Goal: Information Seeking & Learning: Understand process/instructions

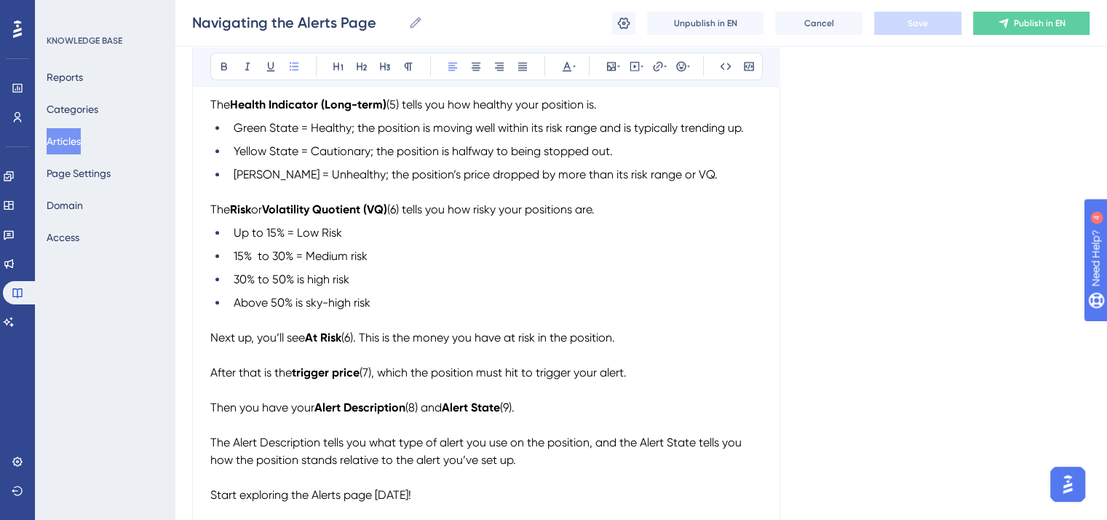
click at [612, 288] on li "30% to 50% is high risk" at bounding box center [495, 279] width 534 height 17
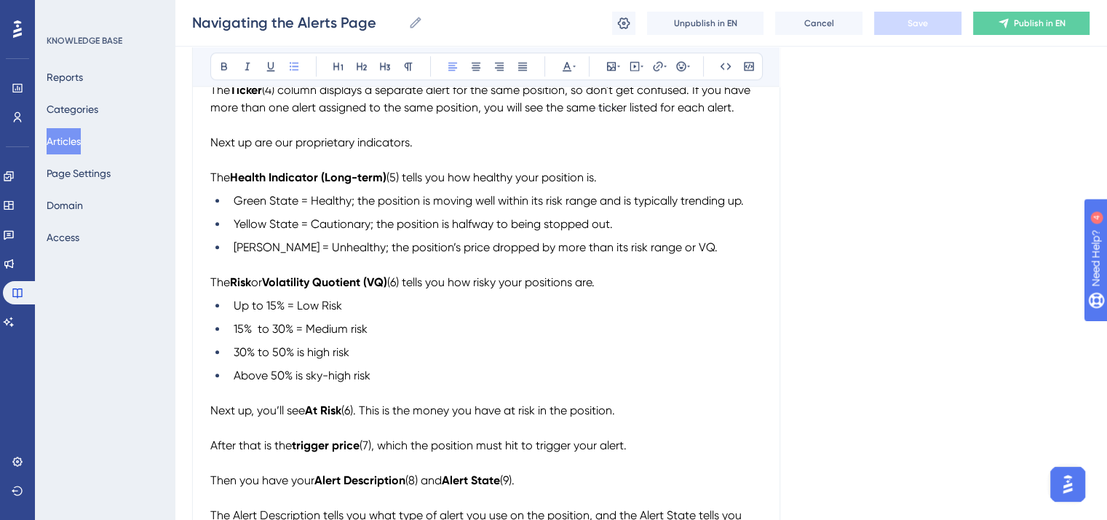
scroll to position [1701, 0]
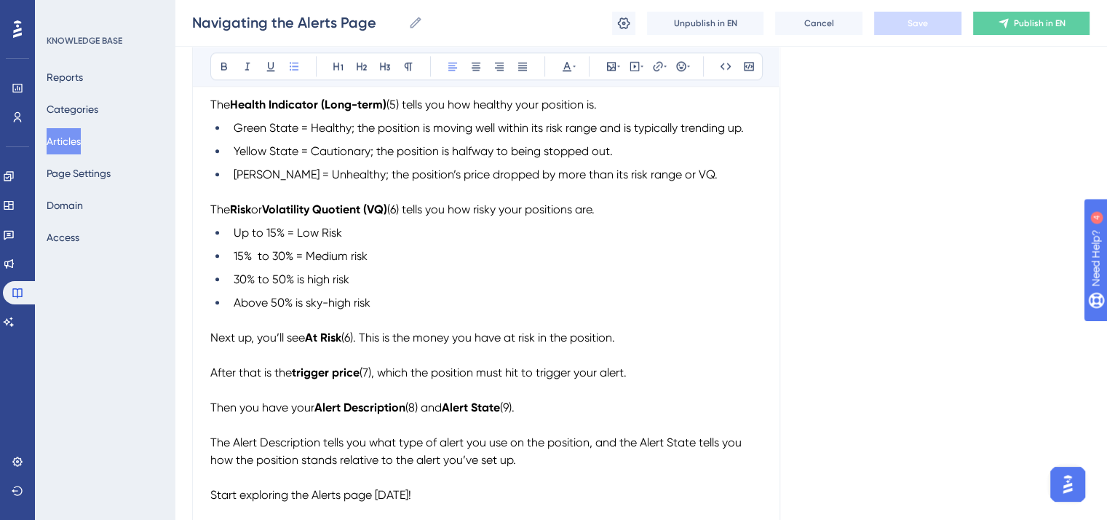
click at [271, 309] on span "Above 50% is sky-high risk" at bounding box center [302, 302] width 137 height 14
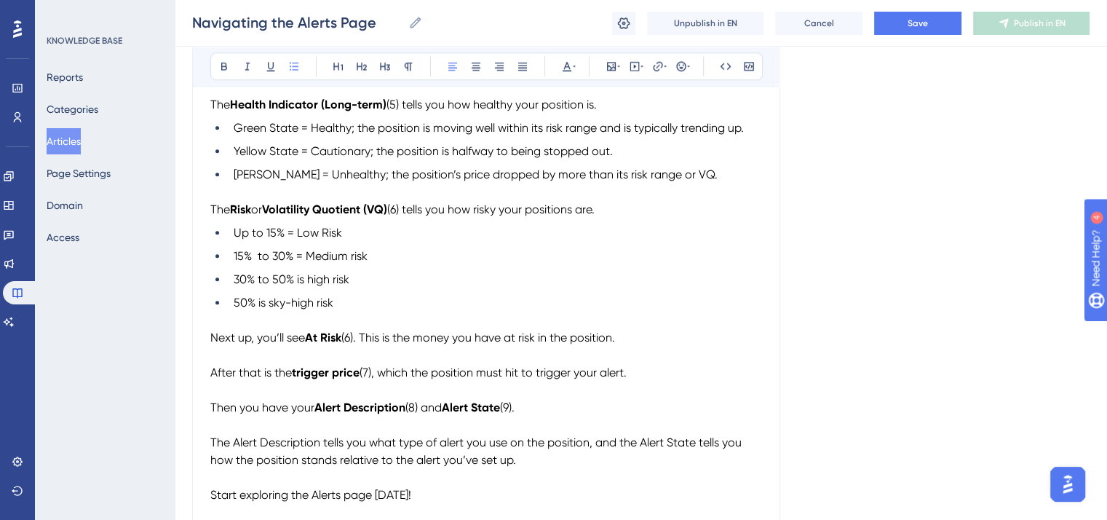
click at [234, 308] on span "50% is sky-high risk" at bounding box center [284, 302] width 100 height 14
click at [307, 309] on span "Above 50% is sky-high risk" at bounding box center [302, 302] width 137 height 14
click at [305, 286] on span "30% to 50% is high risk" at bounding box center [292, 279] width 116 height 14
click at [311, 285] on span "30% to 50% is high risk" at bounding box center [292, 279] width 116 height 14
click at [353, 260] on span "15% to 30% = Medium risk" at bounding box center [301, 256] width 134 height 14
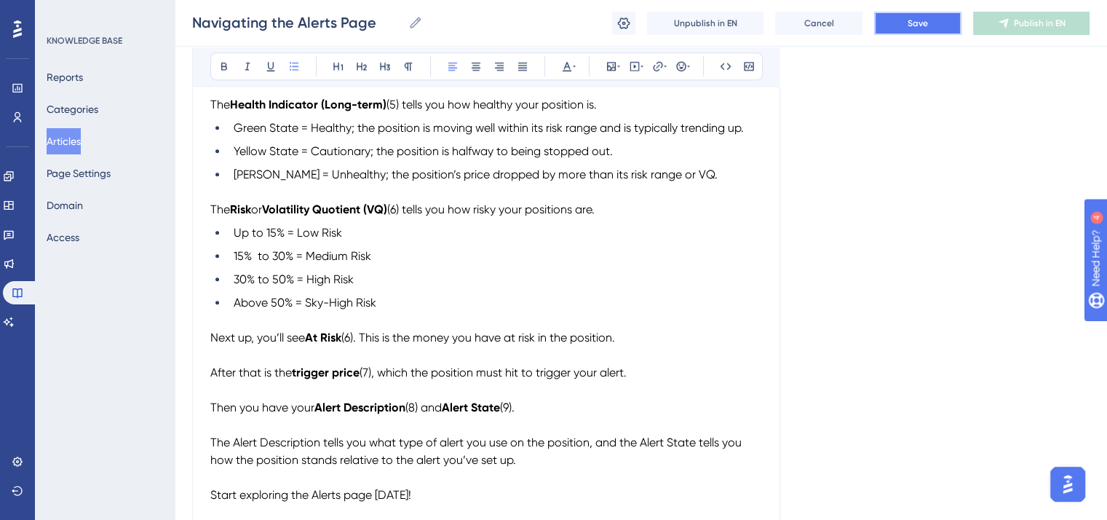
click at [915, 24] on span "Save" at bounding box center [917, 23] width 20 height 12
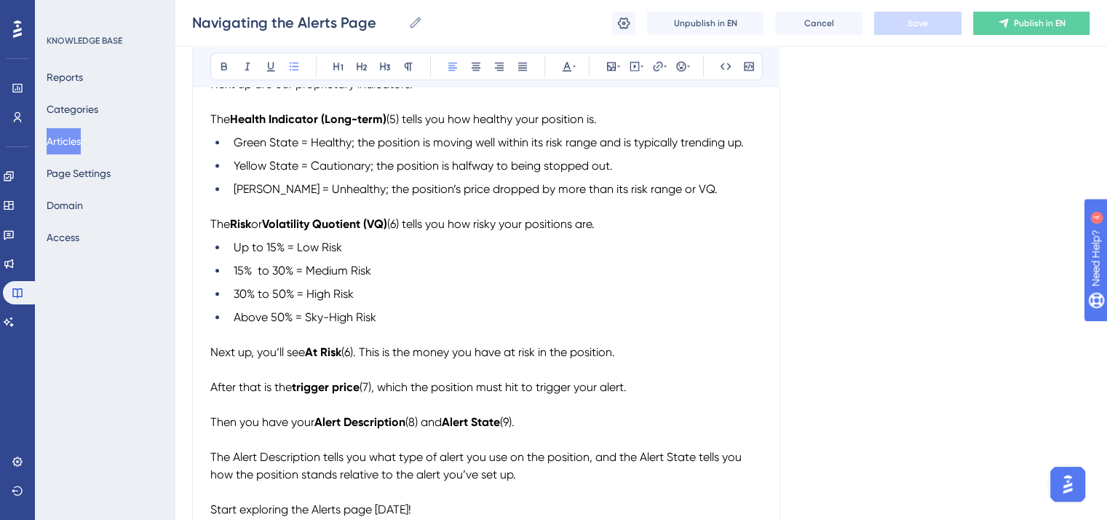
scroll to position [1774, 0]
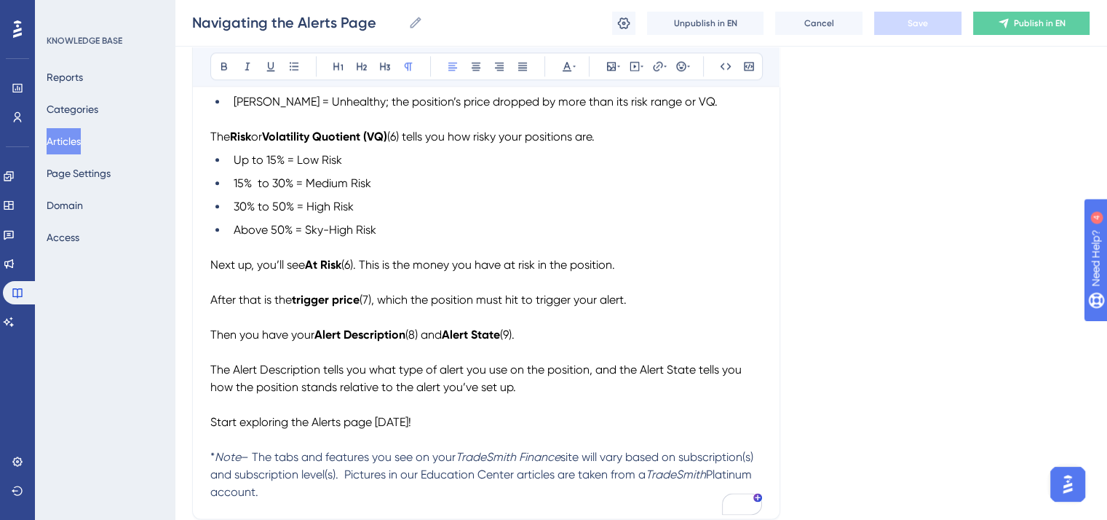
click at [212, 271] on span "Next up, you’ll see" at bounding box center [257, 265] width 95 height 14
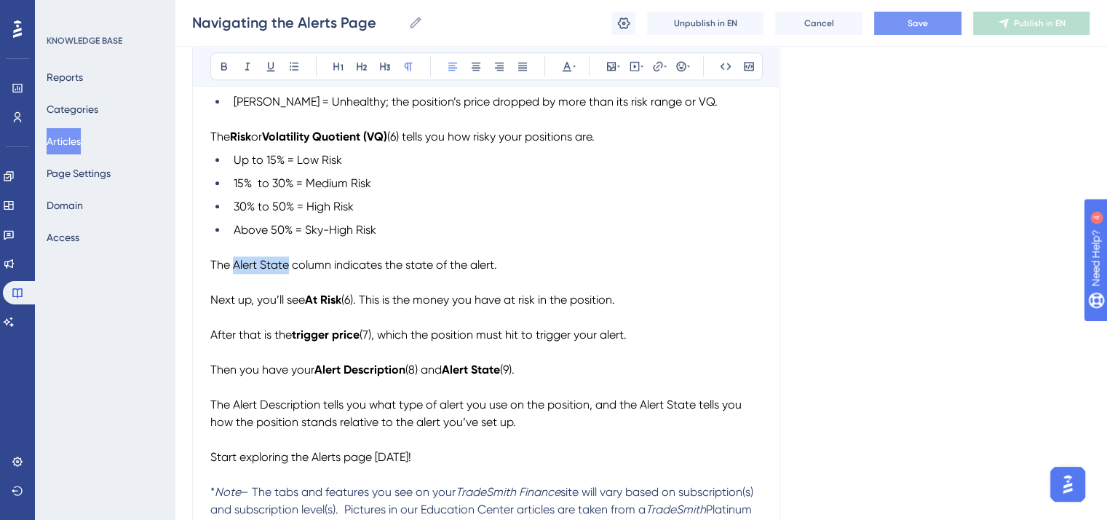
drag, startPoint x: 288, startPoint y: 272, endPoint x: 233, endPoint y: 274, distance: 55.3
click at [233, 271] on span "The Alert State column indicates the state of the alert." at bounding box center [353, 265] width 287 height 14
click at [225, 65] on icon at bounding box center [224, 67] width 6 height 8
click at [293, 271] on span "column indicates the state of the alert." at bounding box center [390, 265] width 205 height 14
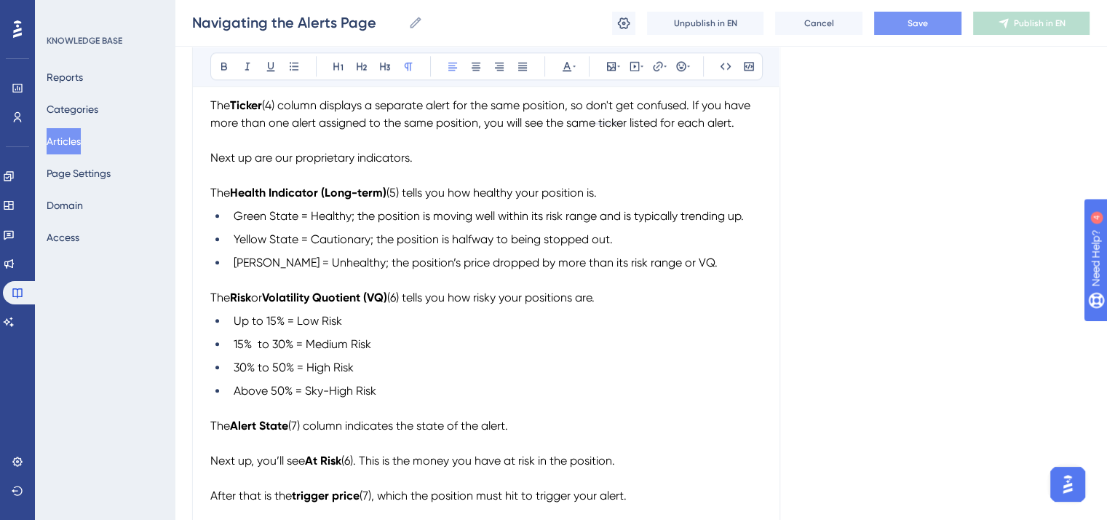
scroll to position [1628, 0]
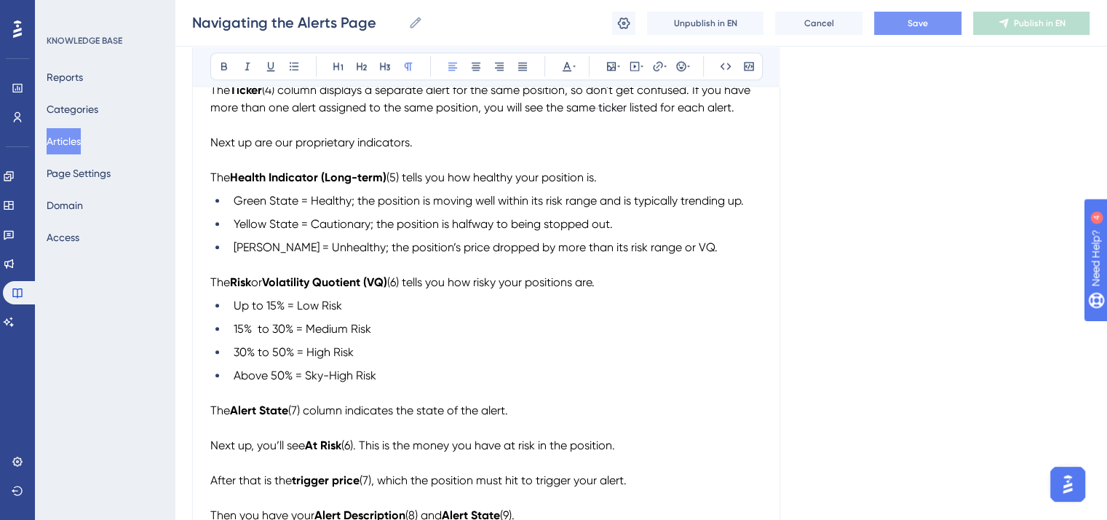
click at [533, 418] on p "The Alert State (7) column indicates the state of the alert." at bounding box center [486, 410] width 552 height 17
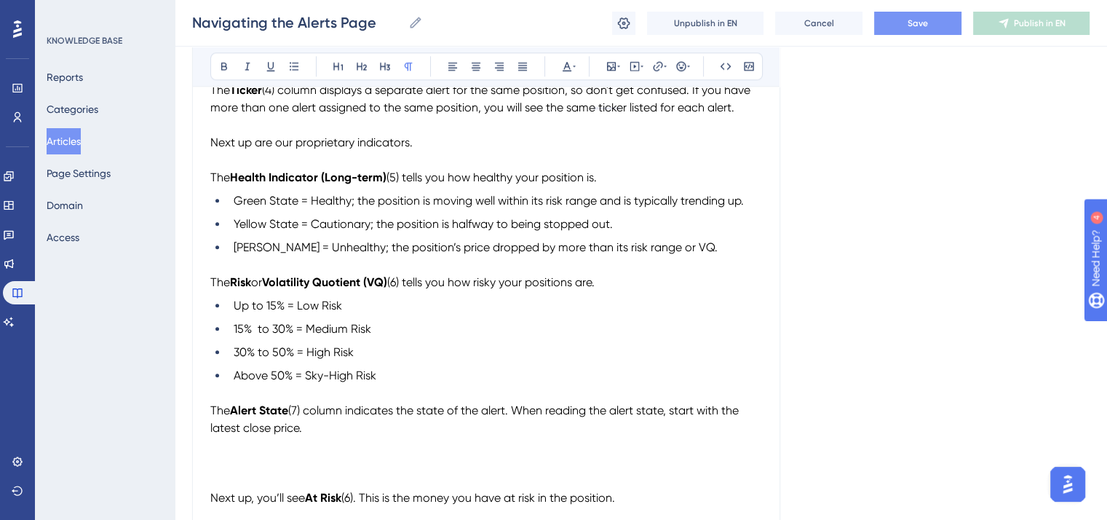
scroll to position [1701, 0]
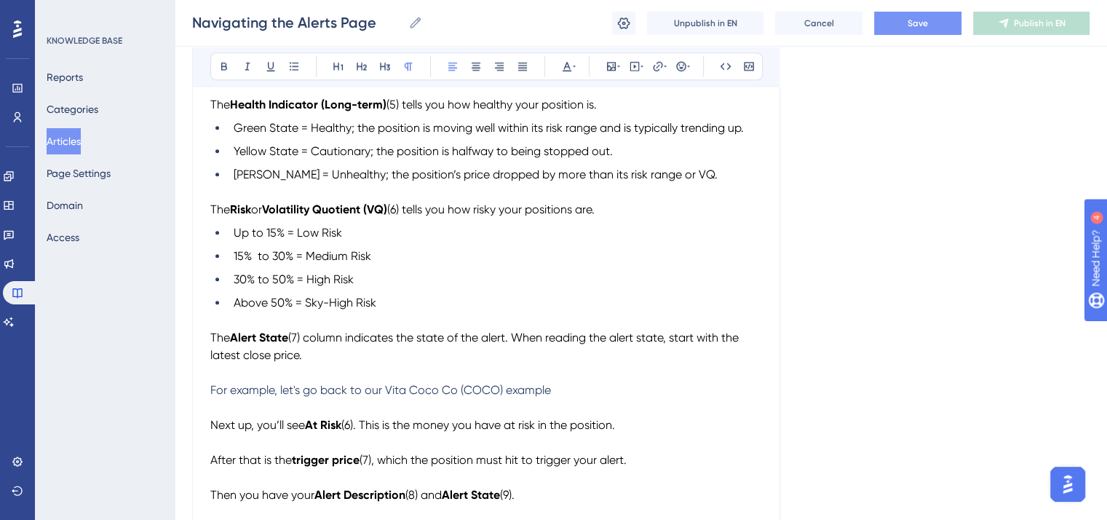
click at [283, 397] on span "For example, let's go back to our Vita Coco Co (COCO) example" at bounding box center [380, 390] width 341 height 14
click at [492, 399] on p "Let's go back to our Vita Coco Co (COCO) example" at bounding box center [486, 389] width 552 height 17
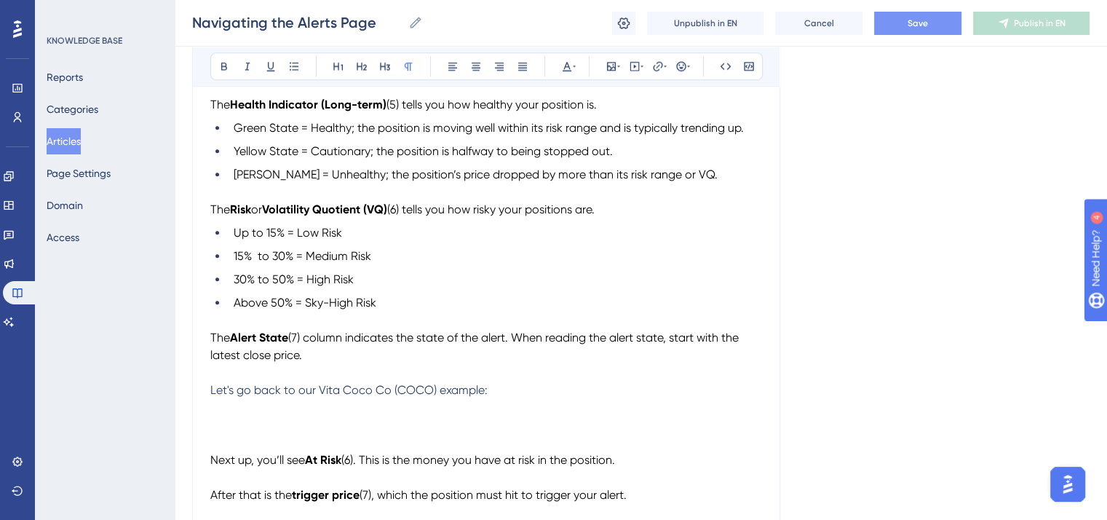
click at [216, 416] on p "To enrich screen reader interactions, please activate Accessibility in Grammarl…" at bounding box center [486, 407] width 552 height 17
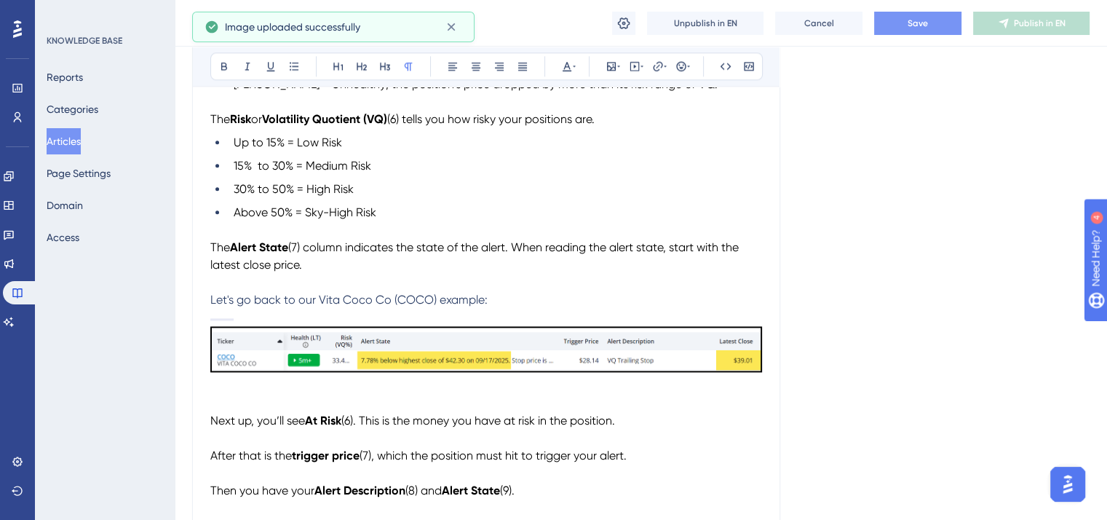
scroll to position [1847, 0]
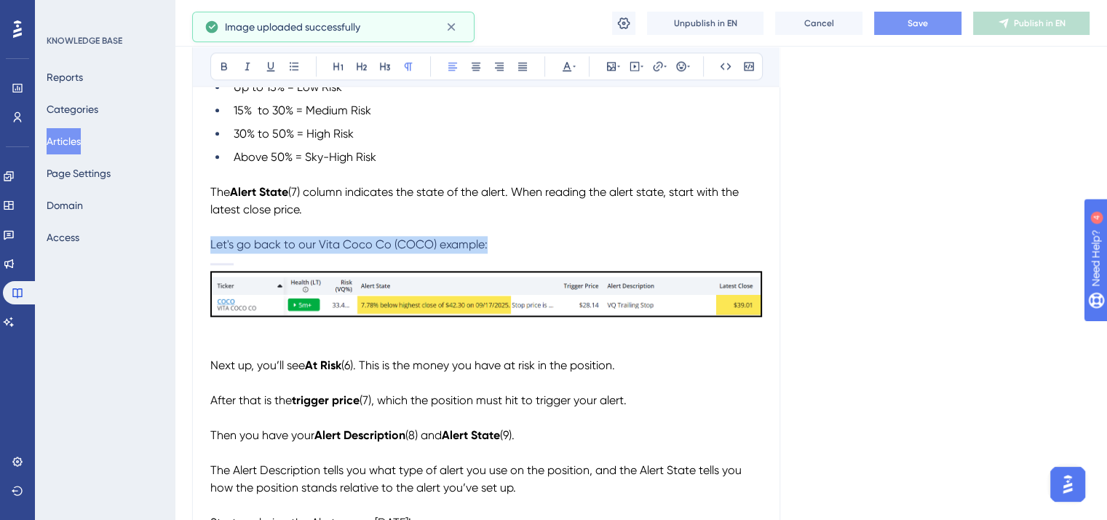
drag, startPoint x: 501, startPoint y: 253, endPoint x: 210, endPoint y: 248, distance: 291.1
click at [210, 248] on p "Let's go back to our Vita Coco Co (COCO) example:" at bounding box center [486, 244] width 552 height 17
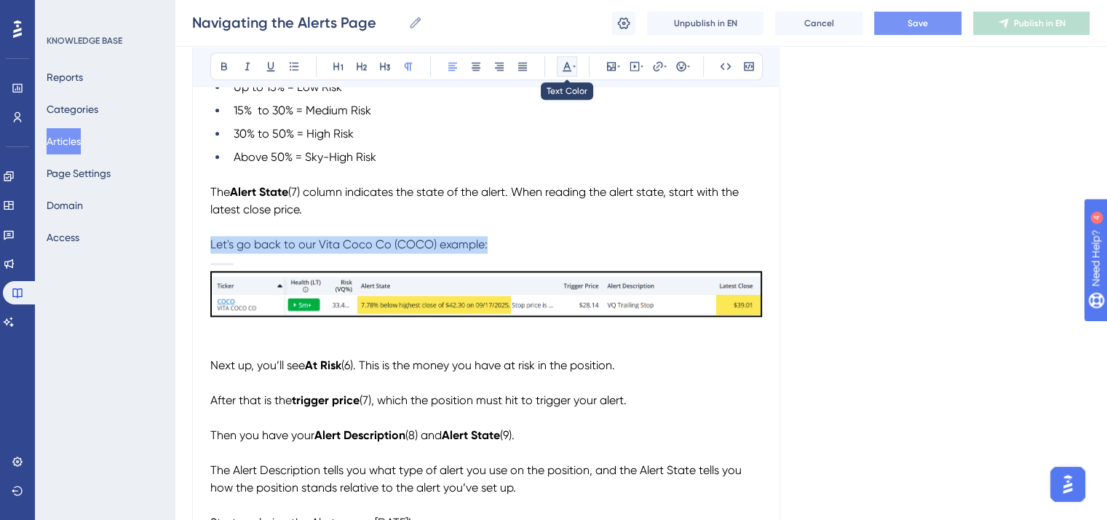
click at [570, 63] on icon at bounding box center [567, 66] width 12 height 12
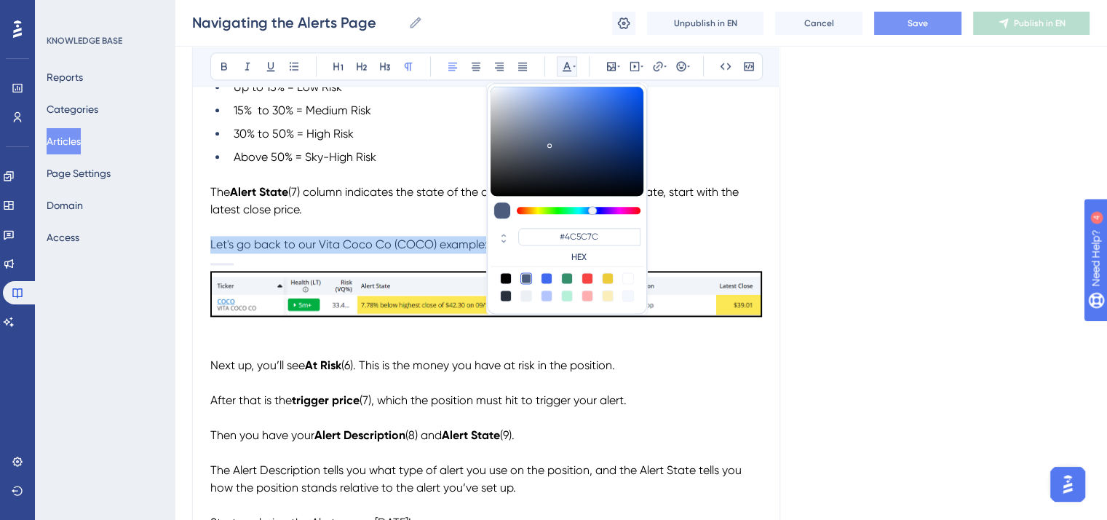
click at [508, 274] on div at bounding box center [506, 278] width 12 height 12
type input "#000000"
click at [457, 251] on span "Let's go back to our Vita Coco Co (COCO) example:" at bounding box center [348, 244] width 277 height 14
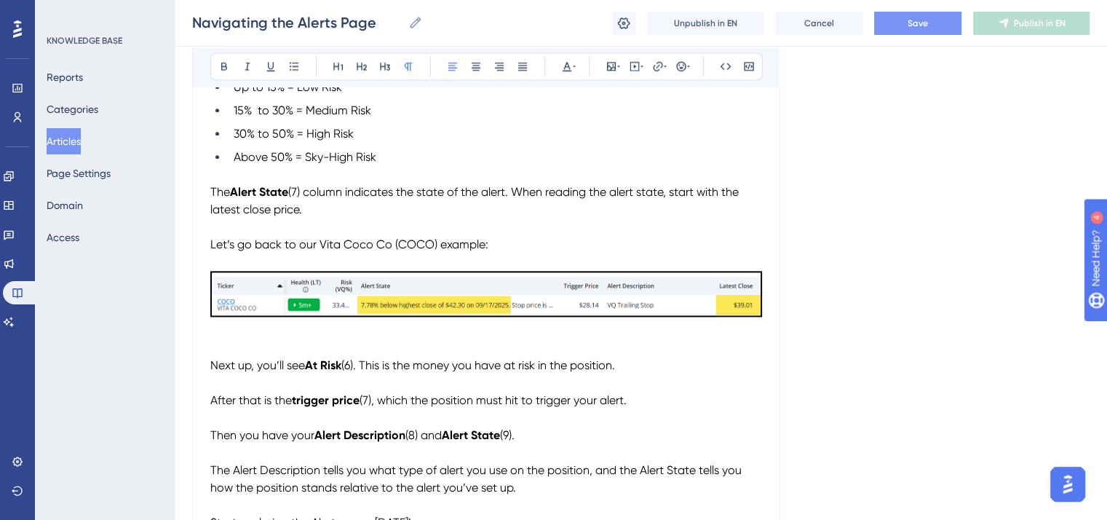
click at [225, 337] on p "To enrich screen reader interactions, please activate Accessibility in Grammarl…" at bounding box center [486, 330] width 552 height 17
drag, startPoint x: 722, startPoint y: 335, endPoint x: 204, endPoint y: 349, distance: 518.2
click at [568, 70] on icon at bounding box center [566, 66] width 9 height 9
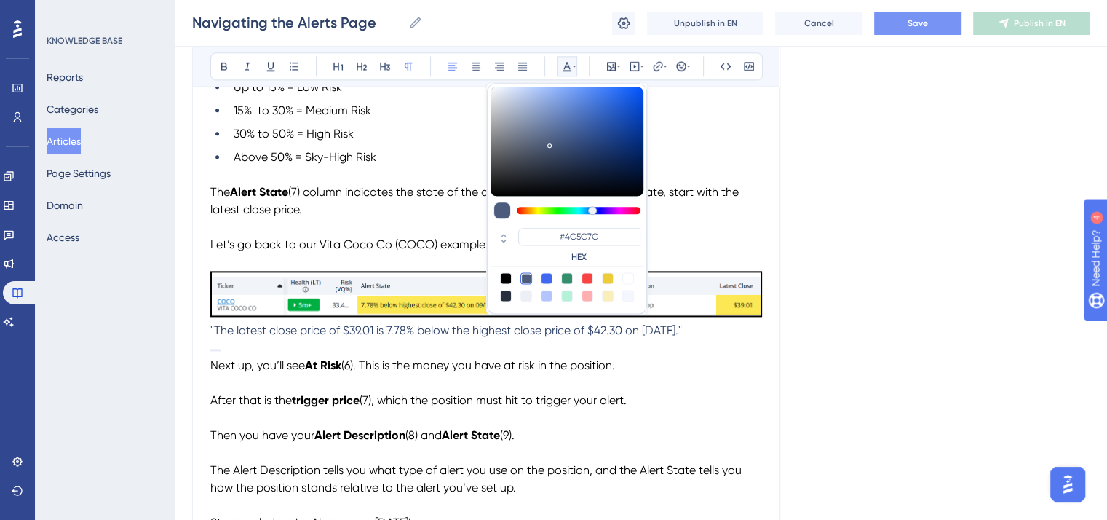
click at [508, 272] on div at bounding box center [506, 278] width 12 height 12
type input "#000000"
click at [248, 60] on icon at bounding box center [248, 66] width 12 height 12
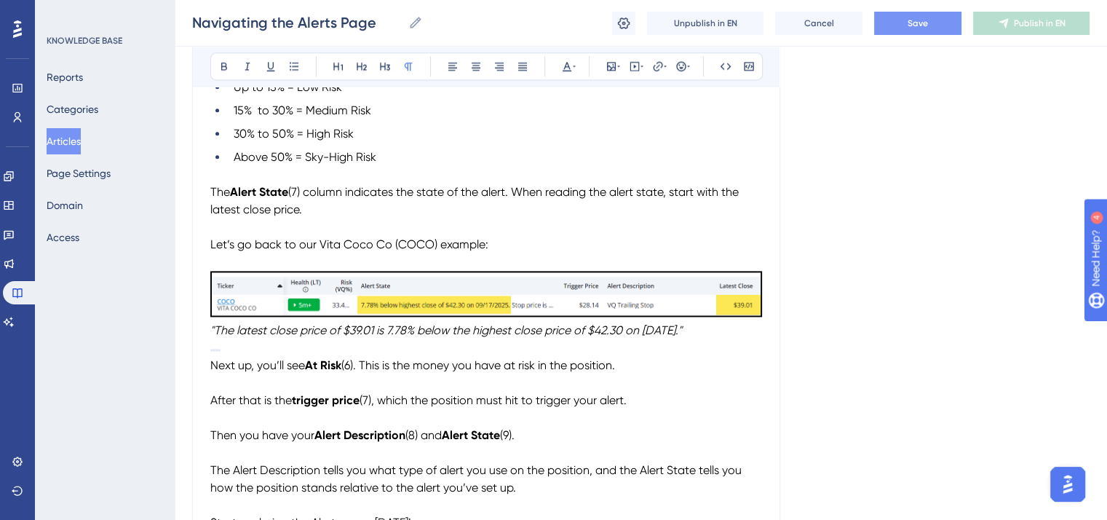
click at [370, 357] on p "To enrich screen reader interactions, please activate Accessibility in Grammarl…" at bounding box center [486, 347] width 552 height 17
click at [224, 357] on p "“" at bounding box center [486, 347] width 552 height 17
click at [396, 350] on p "To enrich screen reader interactions, please activate Accessibility in Grammarl…" at bounding box center [486, 347] width 552 height 17
drag, startPoint x: 237, startPoint y: 341, endPoint x: 375, endPoint y: 347, distance: 138.4
click at [375, 337] on em "“The latest close price of $39.01 is 7.78% below the highest close price of $42…" at bounding box center [446, 330] width 472 height 14
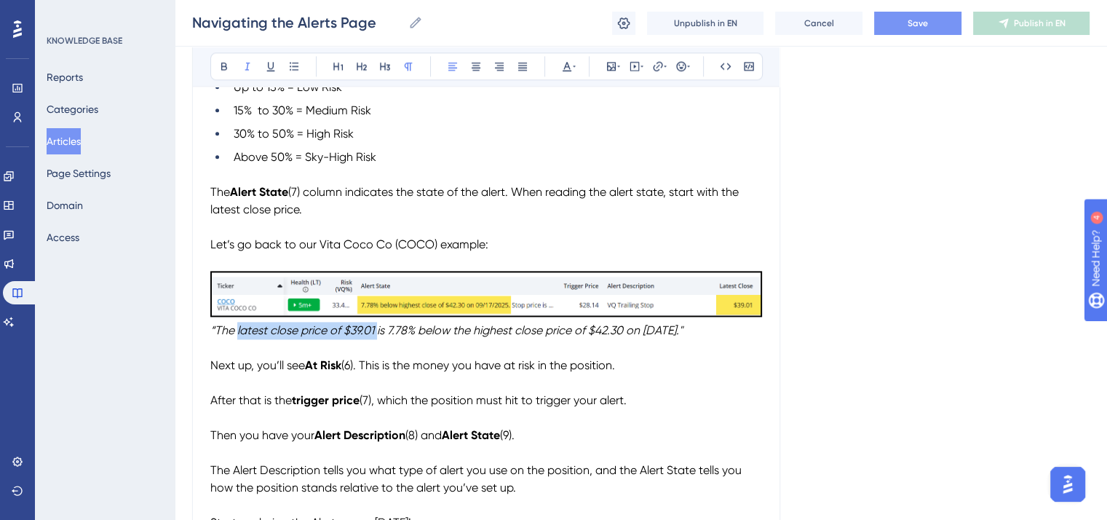
click at [340, 337] on em "“The latest close price of $39.01 is 7.78% below the highest close price of $42…" at bounding box center [446, 330] width 472 height 14
drag, startPoint x: 236, startPoint y: 341, endPoint x: 375, endPoint y: 339, distance: 139.0
click at [375, 337] on em "“The latest close price of $39.01 is 7.78% below the highest close price of $42…" at bounding box center [446, 330] width 472 height 14
click at [218, 71] on icon at bounding box center [224, 66] width 12 height 12
click at [342, 316] on img "To enrich screen reader interactions, please activate Accessibility in Grammarl…" at bounding box center [486, 293] width 552 height 45
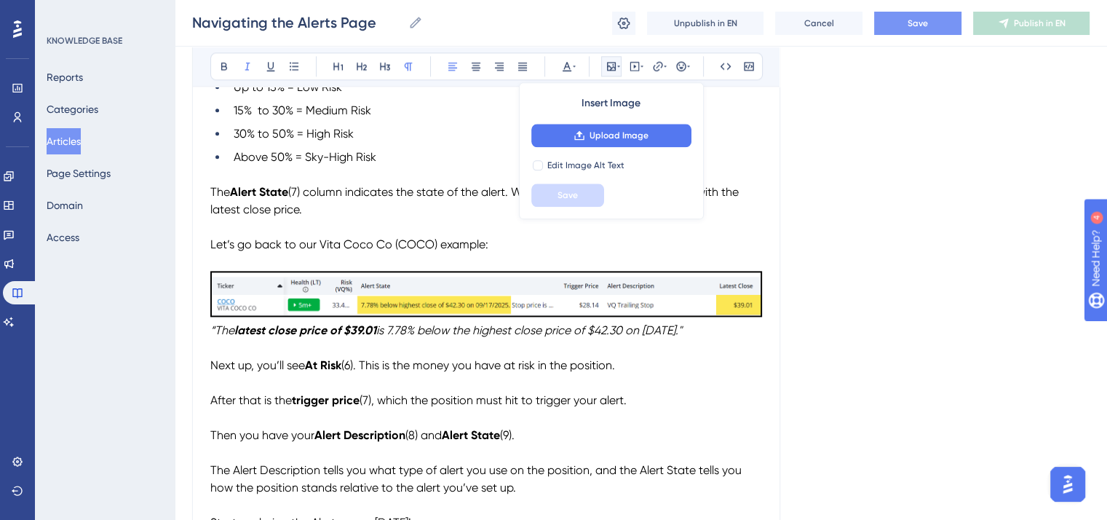
drag, startPoint x: 390, startPoint y: 341, endPoint x: 709, endPoint y: 344, distance: 318.7
click at [682, 337] on em "is 7.78% below the highest close price of $42.30 on [DATE]."" at bounding box center [529, 330] width 306 height 14
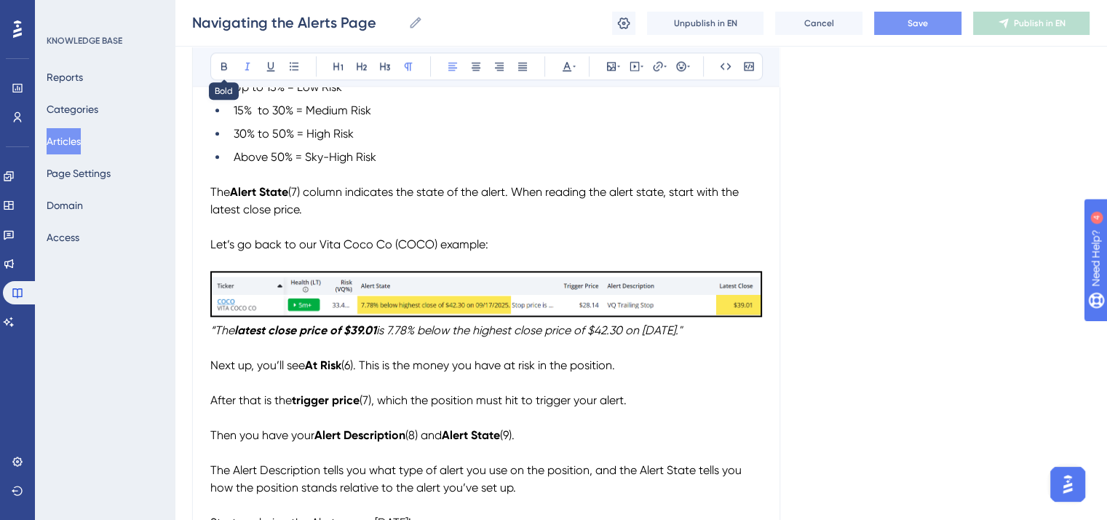
click at [224, 65] on icon at bounding box center [224, 67] width 6 height 8
click at [760, 425] on p "To enrich screen reader interactions, please activate Accessibility in Grammarl…" at bounding box center [486, 417] width 552 height 17
click at [934, 21] on button "Save" at bounding box center [917, 23] width 87 height 23
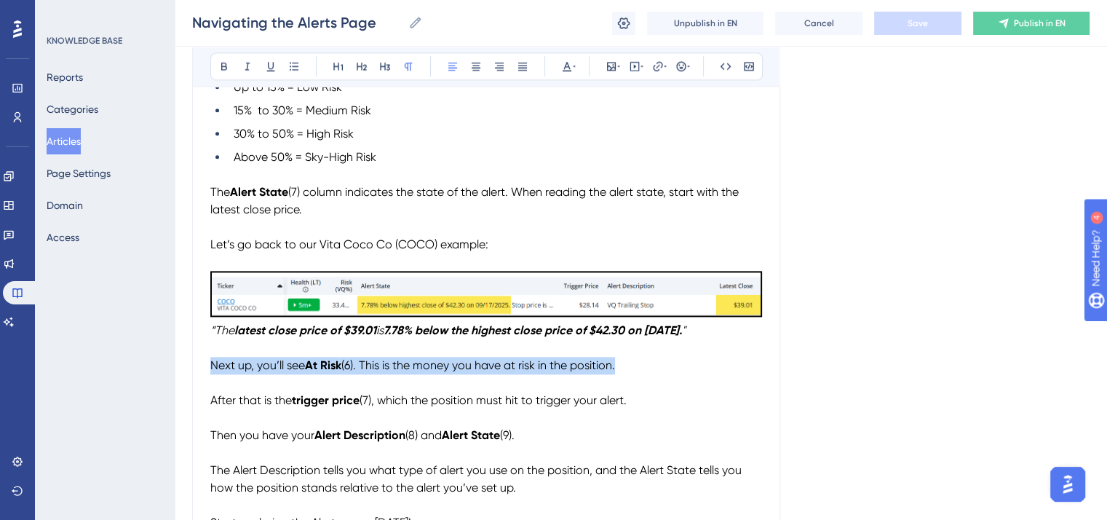
drag, startPoint x: 628, startPoint y: 377, endPoint x: 210, endPoint y: 379, distance: 418.4
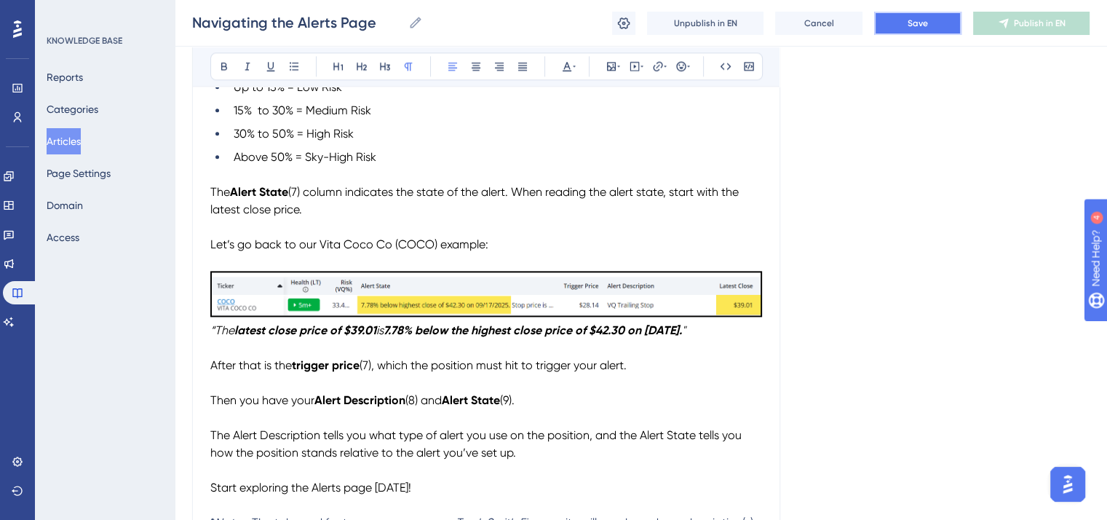
click at [911, 21] on span "Save" at bounding box center [917, 23] width 20 height 12
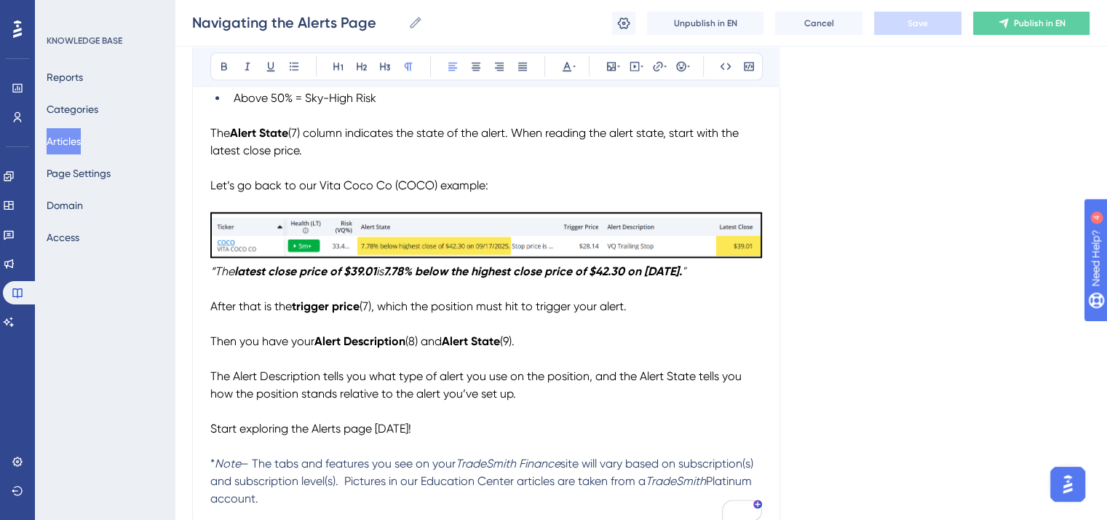
scroll to position [1919, 0]
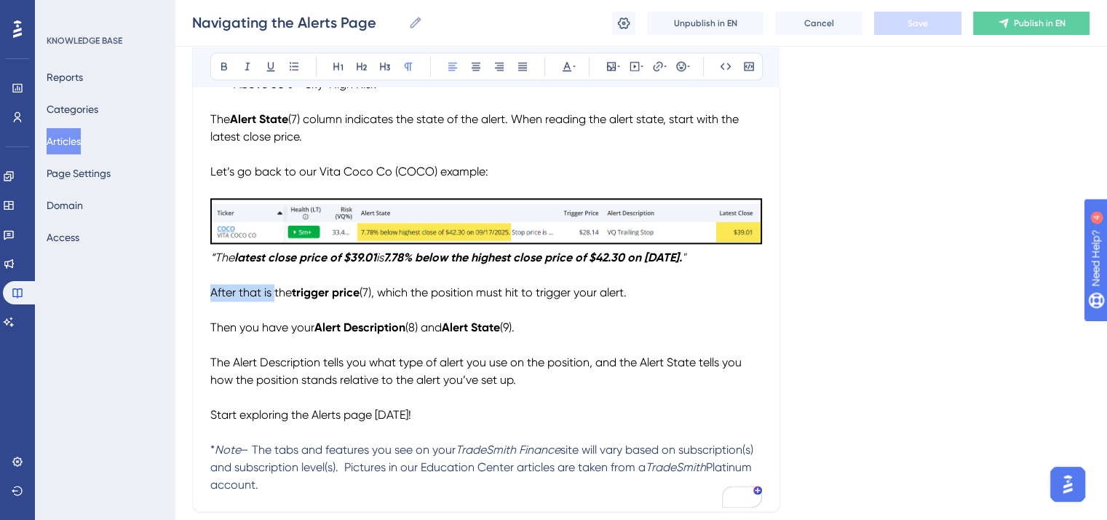
drag, startPoint x: 274, startPoint y: 303, endPoint x: 206, endPoint y: 304, distance: 68.4
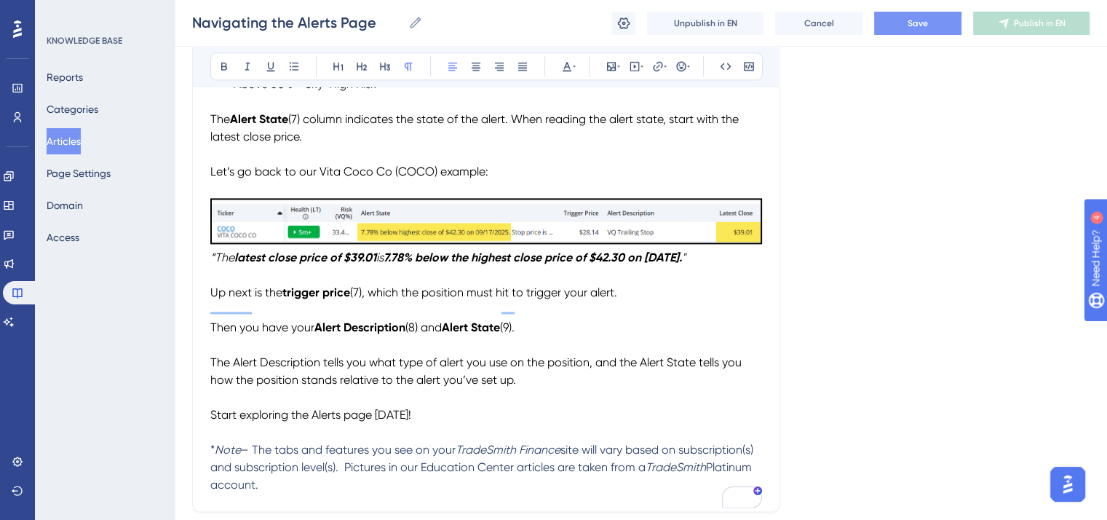
click at [288, 299] on strong "trigger price" at bounding box center [316, 292] width 68 height 14
click at [292, 299] on strong "rigger Price" at bounding box center [323, 292] width 63 height 14
click at [288, 300] on p "Up next is the T rigger Price (7), which the position must hit to trigger your …" at bounding box center [486, 292] width 552 height 17
click at [225, 63] on icon at bounding box center [224, 67] width 6 height 8
click at [354, 319] on p "To enrich screen reader interactions, please activate Accessibility in Grammarl…" at bounding box center [486, 309] width 552 height 17
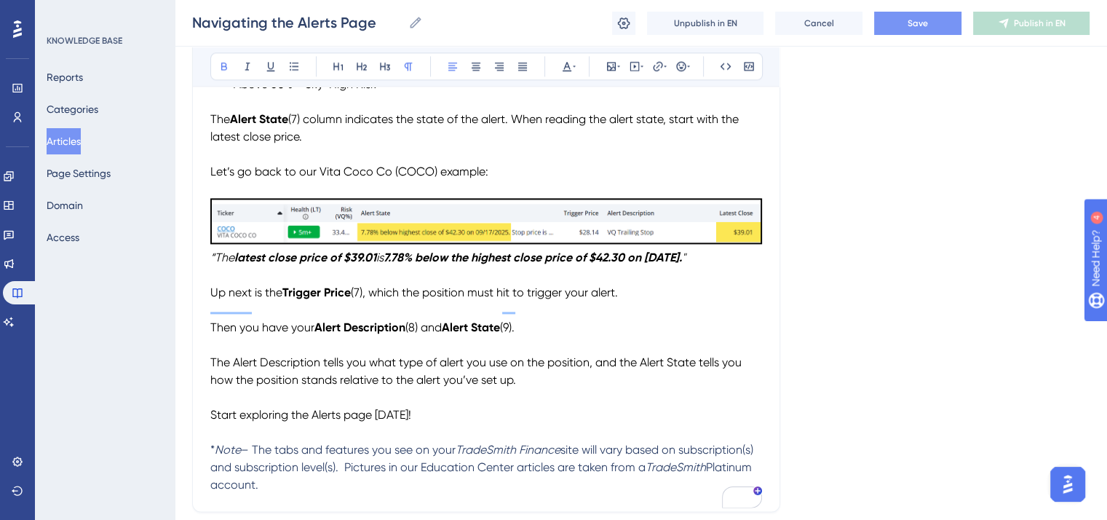
click at [355, 299] on span "(7), which the position must hit to trigger your alert." at bounding box center [484, 292] width 267 height 14
drag, startPoint x: 393, startPoint y: 305, endPoint x: 356, endPoint y: 303, distance: 37.1
click at [356, 299] on strong "Trigger Price column" at bounding box center [337, 292] width 111 height 14
click at [224, 63] on icon at bounding box center [224, 67] width 6 height 8
click at [405, 299] on span "(7), which the position must hit to trigger your alert." at bounding box center [526, 292] width 267 height 14
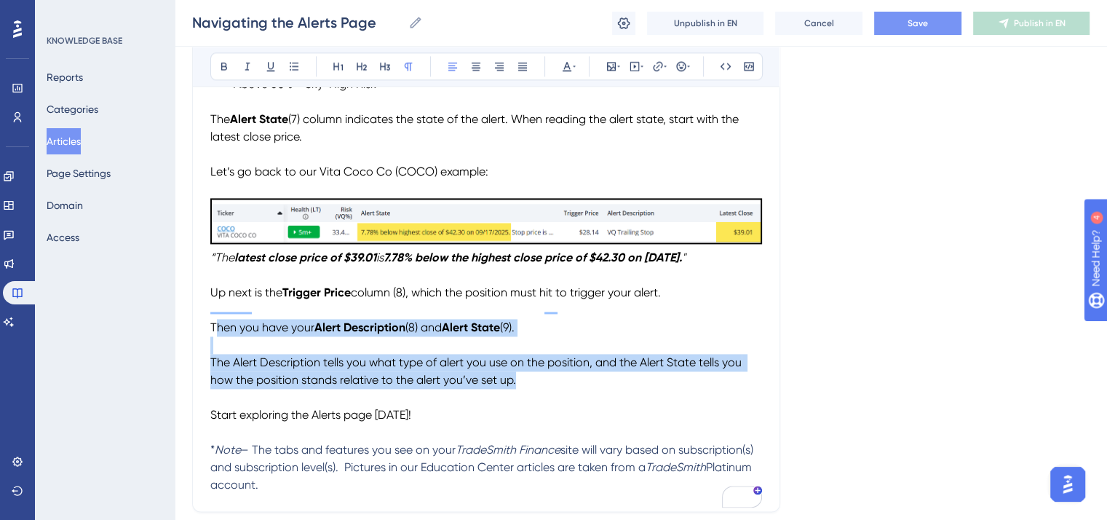
drag, startPoint x: 536, startPoint y: 397, endPoint x: 213, endPoint y: 344, distance: 327.3
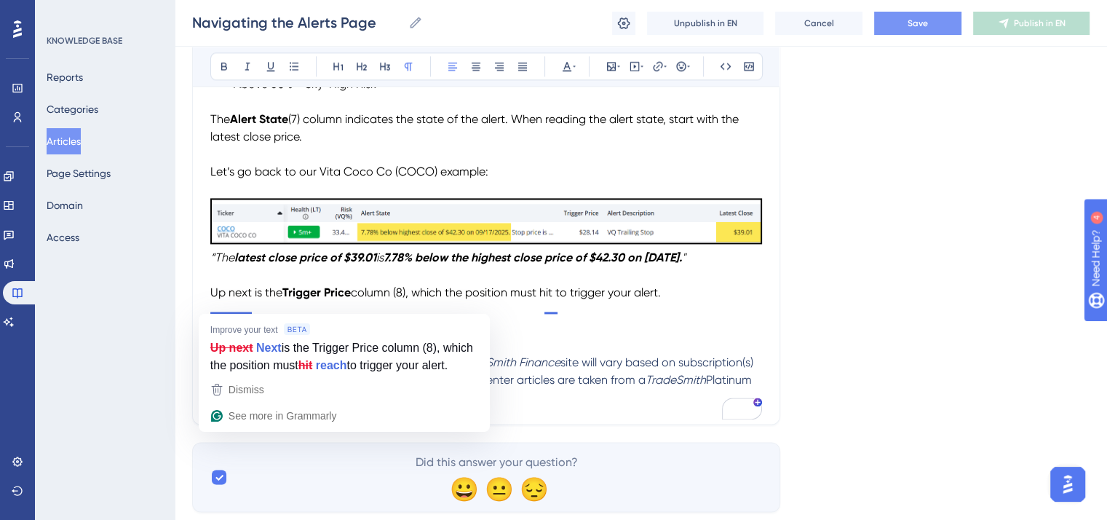
click at [235, 299] on span "Up next is the" at bounding box center [246, 292] width 72 height 14
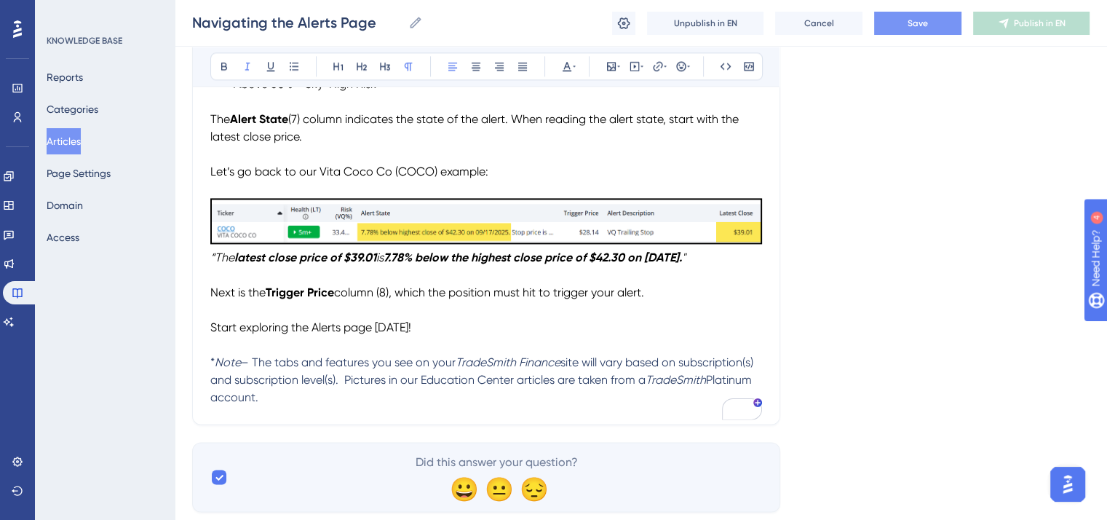
click at [514, 368] on em "TradeSmith Finance" at bounding box center [507, 362] width 105 height 14
click at [909, 23] on span "Save" at bounding box center [917, 23] width 20 height 12
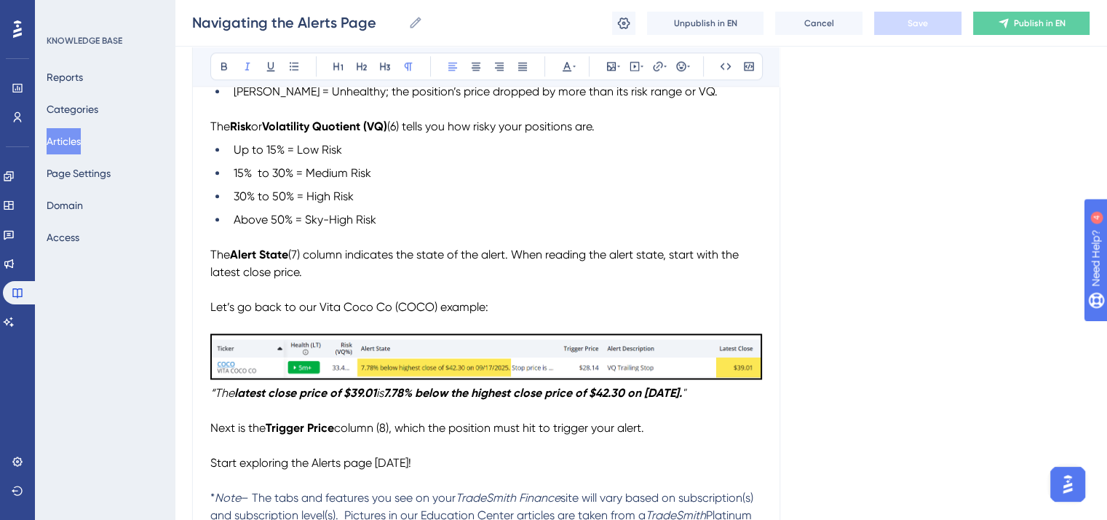
scroll to position [1847, 0]
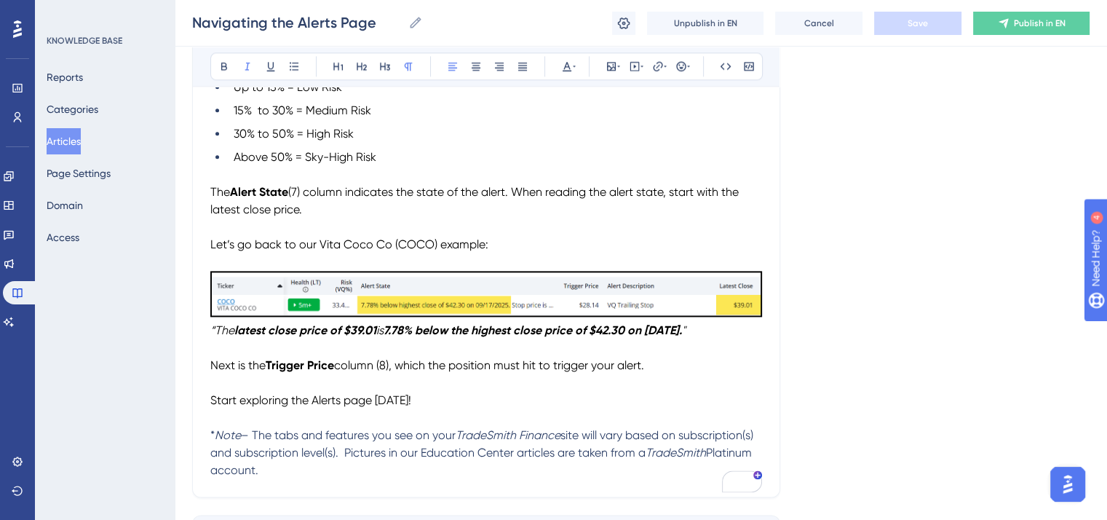
click at [573, 372] on span "(8), which the position must hit to trigger your alert." at bounding box center [510, 365] width 268 height 14
click at [454, 372] on span "(8), which the position must hit to trigger your alert." at bounding box center [510, 365] width 268 height 14
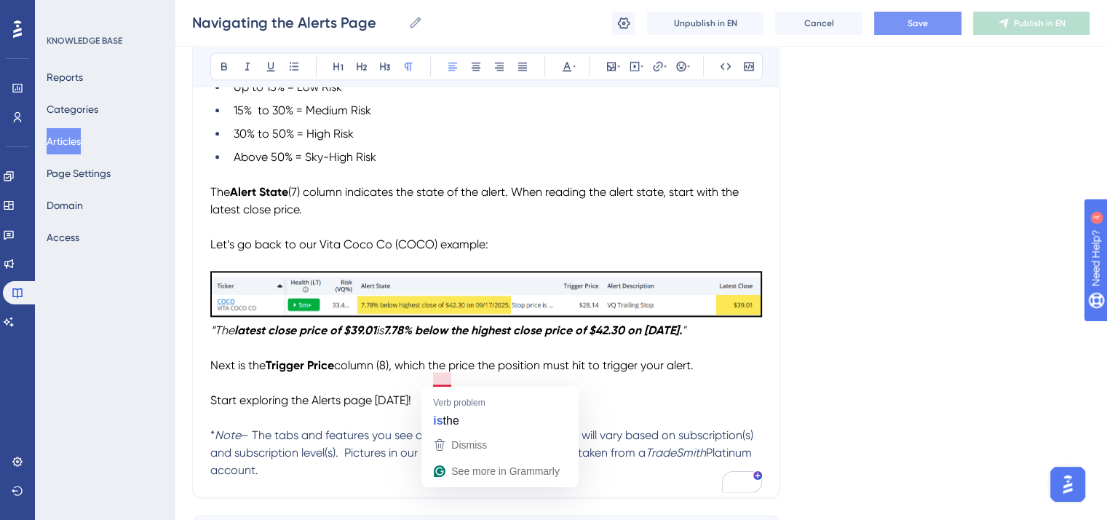
click at [435, 372] on span "(8), which the price the position must hit to trigger your alert." at bounding box center [534, 365] width 317 height 14
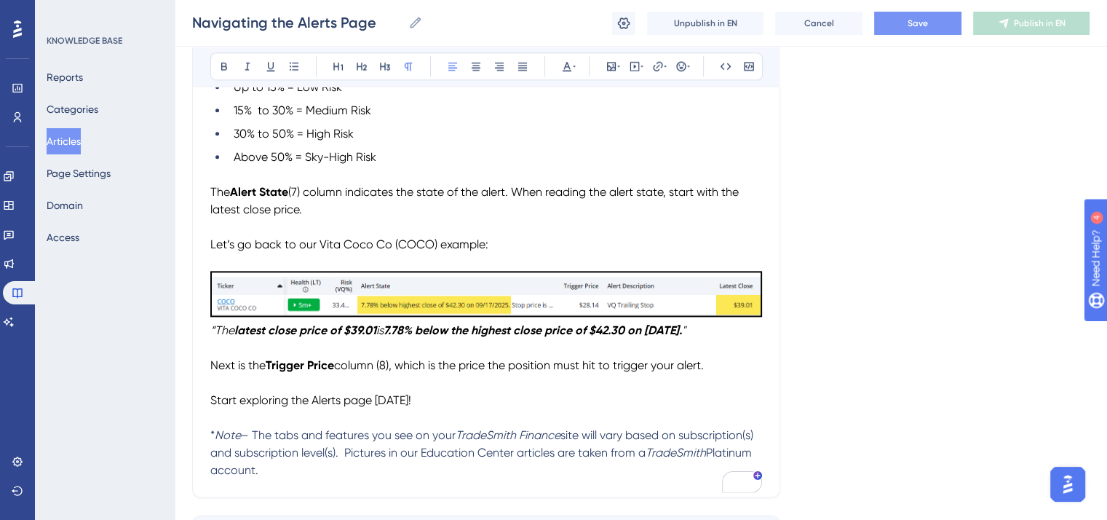
click at [723, 374] on p "Next is the Trigger Price column (8), which is the price the position must hit …" at bounding box center [486, 365] width 552 height 17
click at [902, 16] on button "Save" at bounding box center [917, 23] width 87 height 23
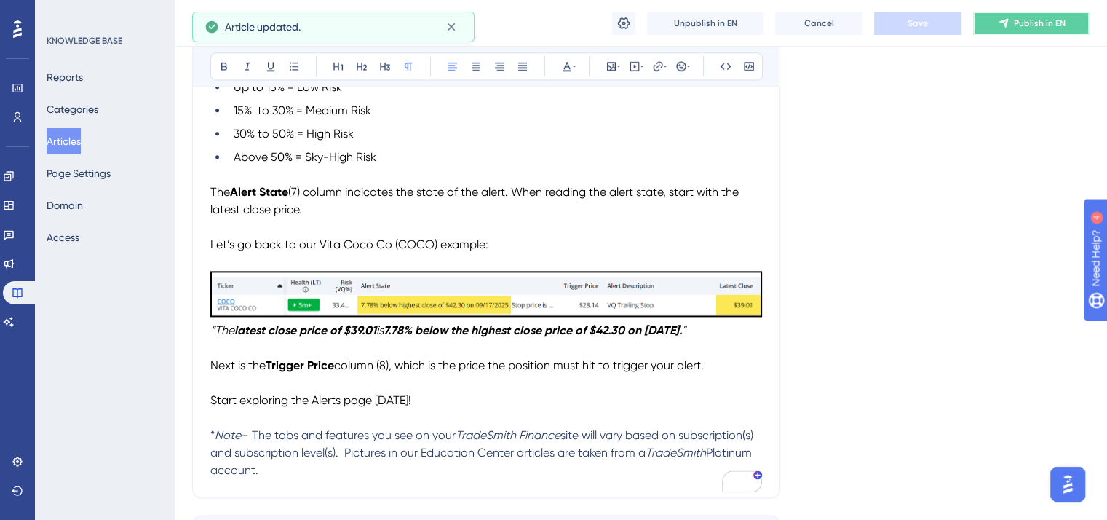
click at [1027, 21] on span "Publish in EN" at bounding box center [1040, 23] width 52 height 12
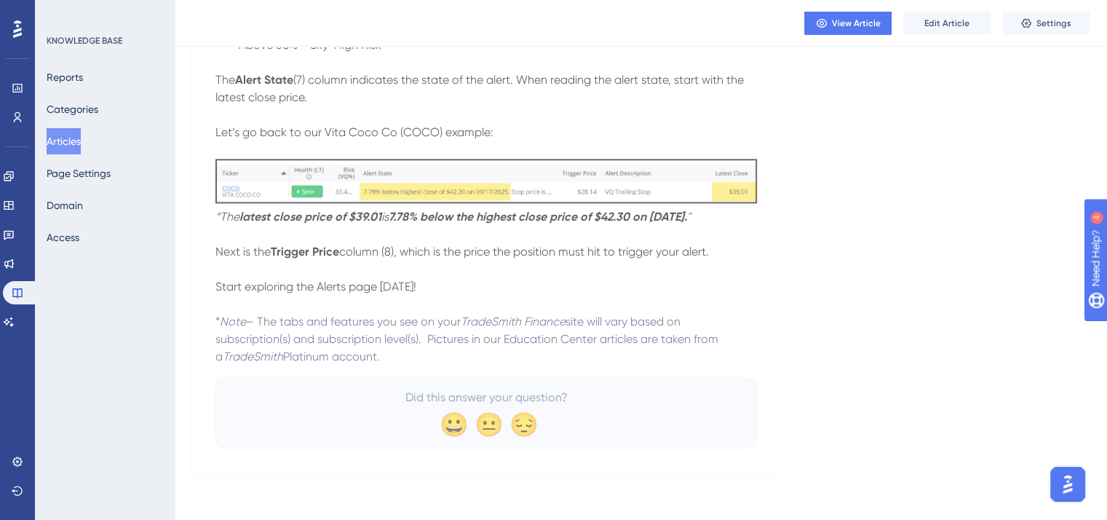
scroll to position [1903, 0]
click at [725, 246] on p "Next is the Trigger Price column (8), which is the price the position must hit …" at bounding box center [485, 251] width 541 height 17
click at [933, 17] on span "Edit Article" at bounding box center [946, 23] width 45 height 12
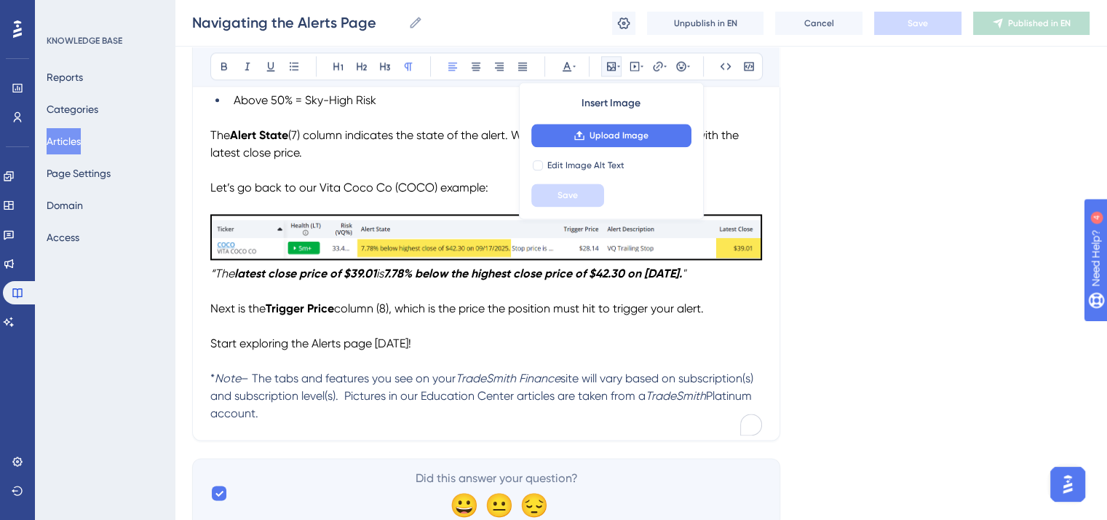
scroll to position [1937, 0]
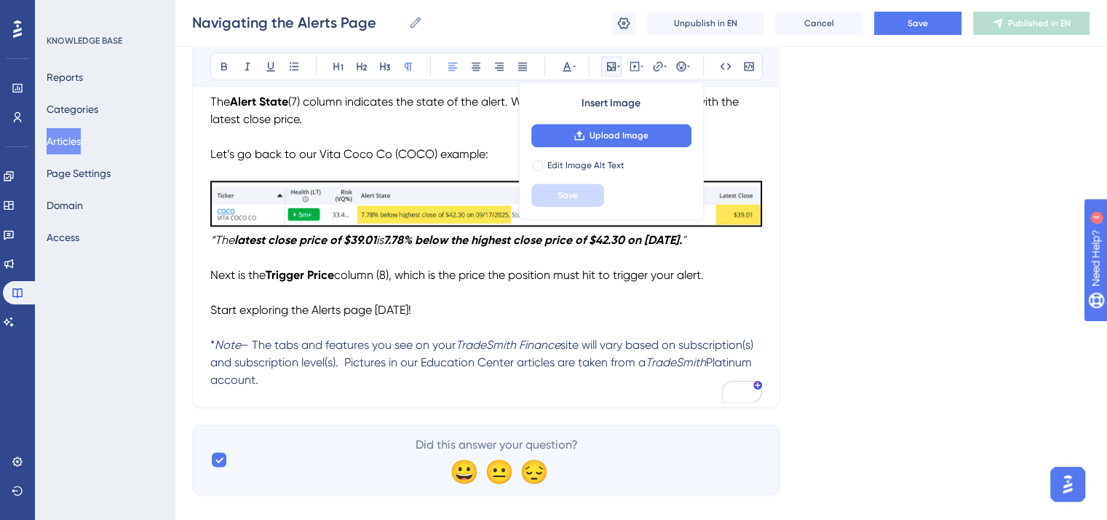
click at [727, 283] on p "Next is the Trigger Price column (8), which is the price the position must hit …" at bounding box center [486, 274] width 552 height 17
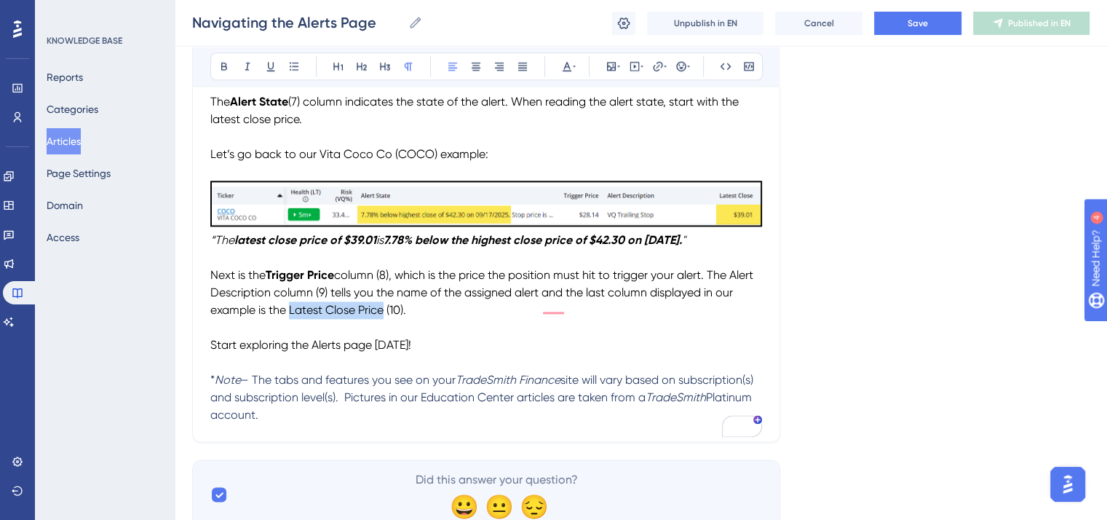
drag, startPoint x: 382, startPoint y: 322, endPoint x: 291, endPoint y: 322, distance: 91.0
click at [291, 317] on span "(8), which is the price the position must hit to trigger your alert. The Alert …" at bounding box center [483, 292] width 546 height 49
click at [221, 68] on icon at bounding box center [224, 67] width 6 height 8
click at [462, 368] on p "To enrich screen reader interactions, please activate Accessibility in Grammarl…" at bounding box center [486, 362] width 552 height 17
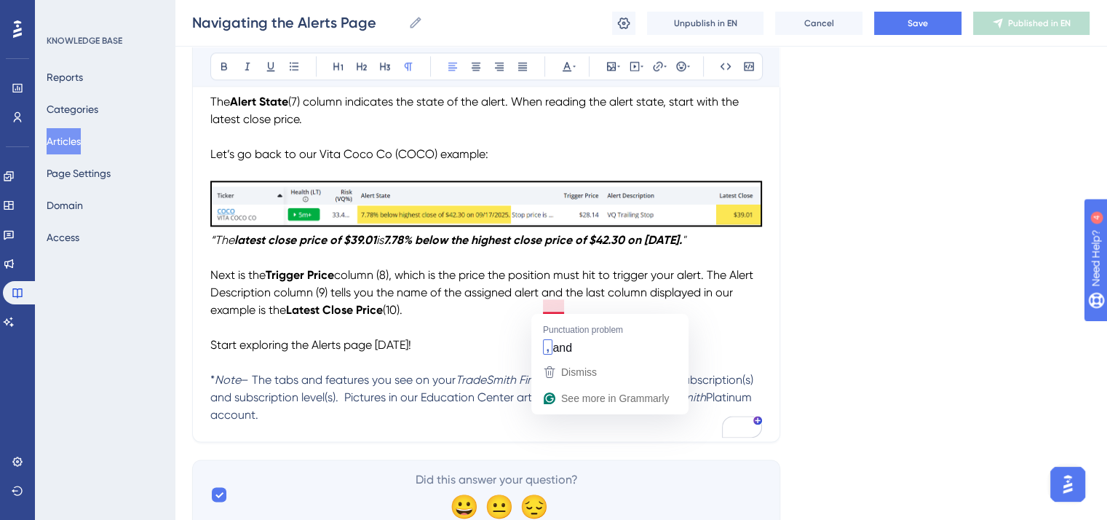
click at [541, 304] on span "(8), which is the price the position must hit to trigger your alert. The Alert …" at bounding box center [483, 292] width 546 height 49
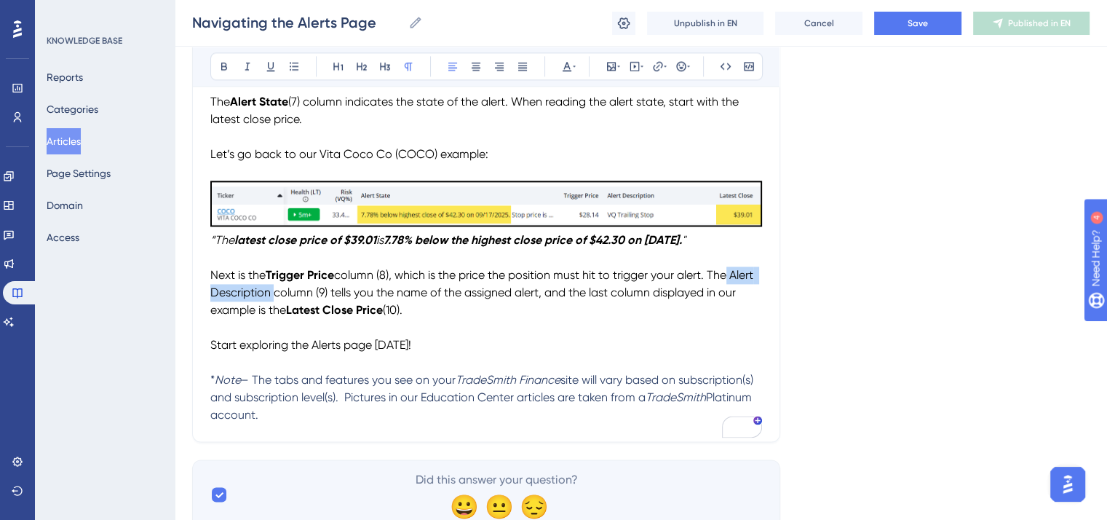
drag, startPoint x: 733, startPoint y: 286, endPoint x: 273, endPoint y: 300, distance: 460.8
click at [273, 300] on span "(8), which is the price the position must hit to trigger your alert. The Alert …" at bounding box center [483, 292] width 546 height 49
click at [226, 65] on icon at bounding box center [224, 67] width 6 height 8
click at [419, 319] on p "Next is the Trigger Price column (8), which is the price the position must hit …" at bounding box center [486, 292] width 552 height 52
click at [927, 17] on span "Save" at bounding box center [917, 23] width 20 height 12
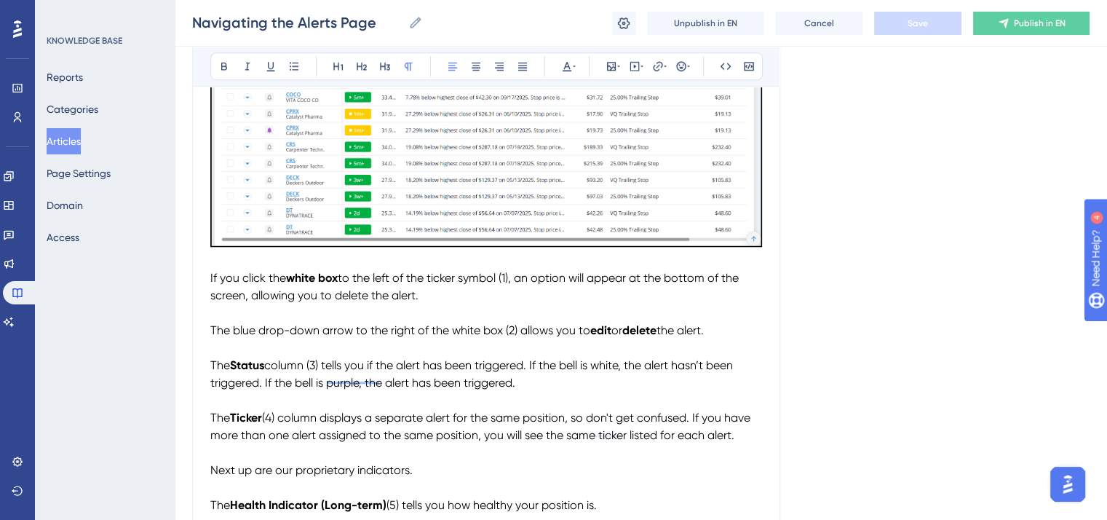
scroll to position [1355, 0]
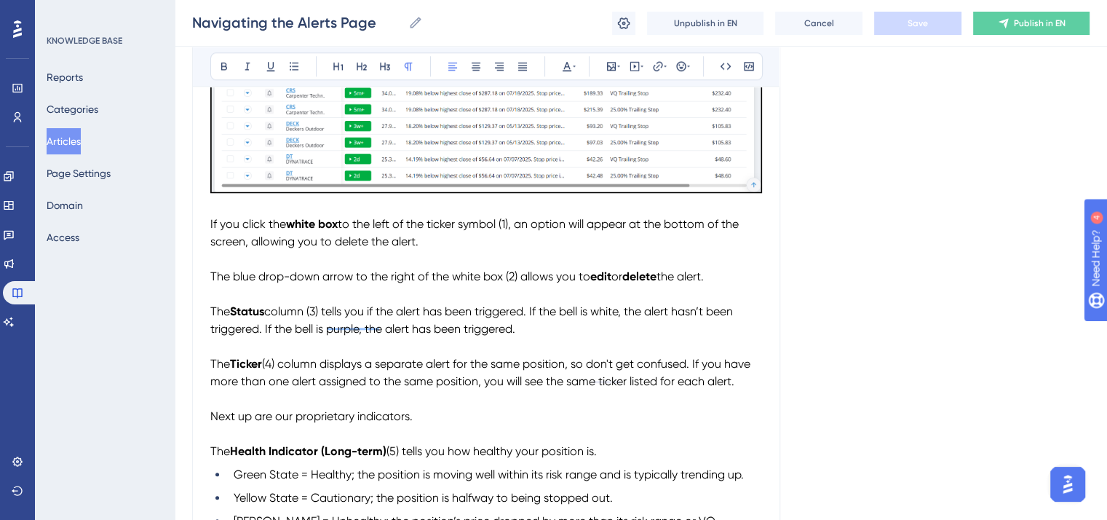
click at [352, 283] on span "The blue drop-down arrow to the right of the white box (2) allows you to" at bounding box center [400, 276] width 380 height 14
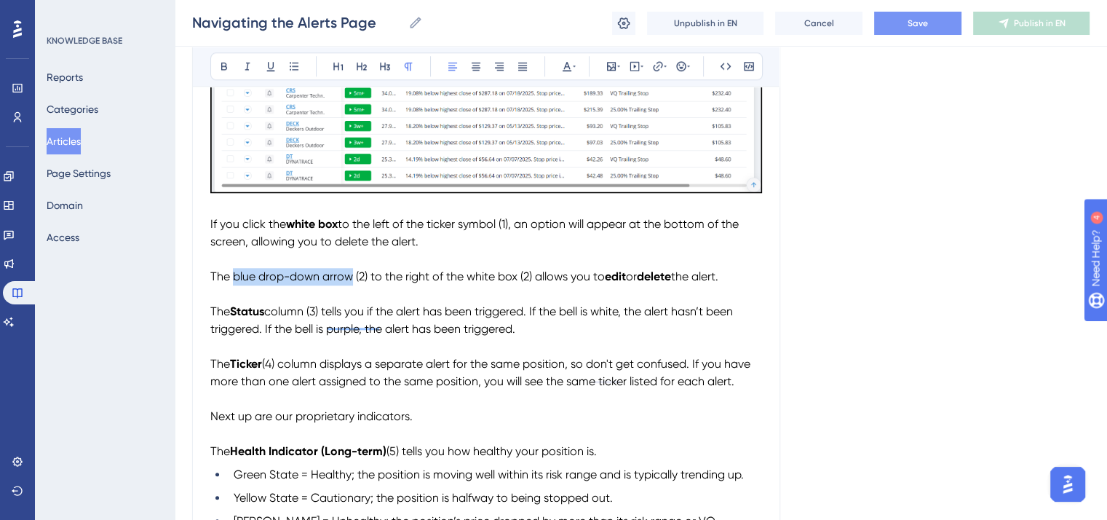
drag, startPoint x: 348, startPoint y: 283, endPoint x: 234, endPoint y: 283, distance: 114.2
click at [234, 283] on span "The blue drop-down arrow (2) to the right of the white box (2) allows you to" at bounding box center [407, 276] width 394 height 14
click at [224, 68] on icon at bounding box center [224, 66] width 12 height 12
click at [437, 283] on span "(2) to the right of the white box (2) allows you to" at bounding box center [477, 276] width 249 height 14
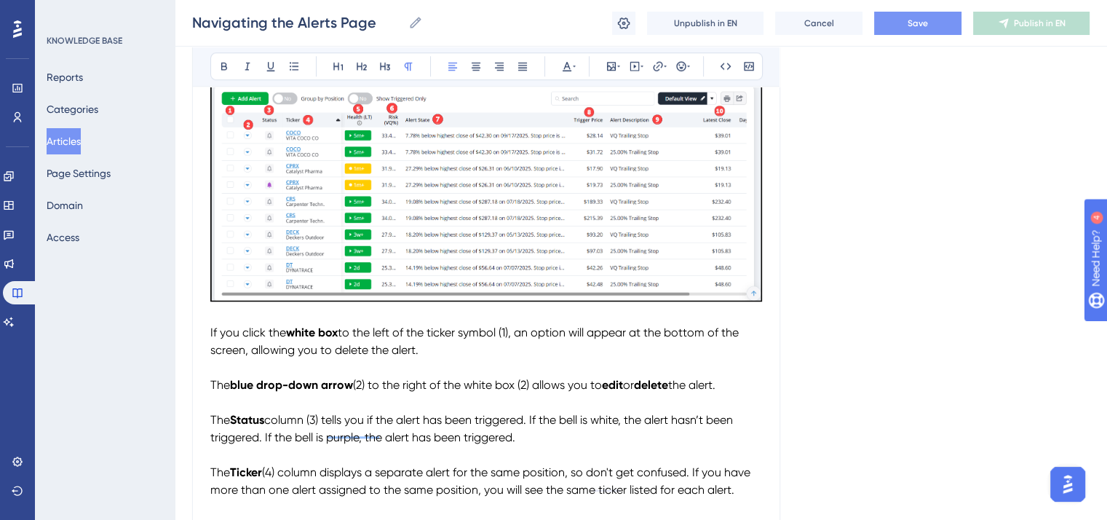
scroll to position [1209, 0]
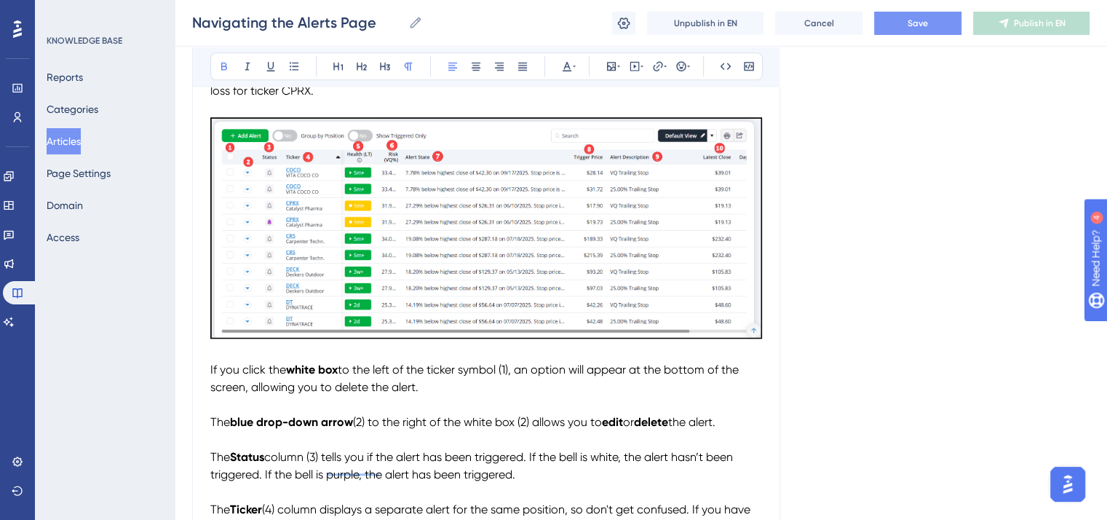
click at [323, 374] on strong "white box" at bounding box center [312, 369] width 52 height 14
drag, startPoint x: 416, startPoint y: 376, endPoint x: 405, endPoint y: 377, distance: 11.7
click at [405, 376] on strong "white selection boxes (1)" at bounding box center [350, 369] width 129 height 14
click at [415, 375] on strong "white selection boxes (1)" at bounding box center [350, 369] width 129 height 14
drag, startPoint x: 421, startPoint y: 374, endPoint x: 407, endPoint y: 375, distance: 13.8
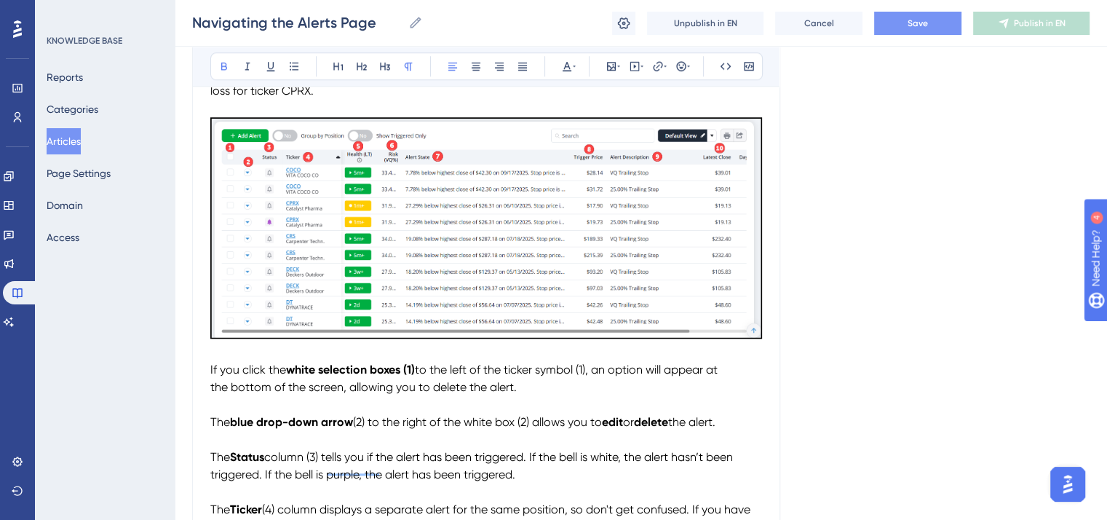
click at [407, 375] on p "If you click the white selection boxes (1) to the left of the ticker symbol (1)…" at bounding box center [486, 378] width 552 height 35
click at [215, 67] on button at bounding box center [224, 66] width 20 height 20
click at [547, 379] on span "(1) to the left of the ticker symbol (1), an option will appear at the bottom o…" at bounding box center [464, 377] width 508 height 31
click at [576, 376] on span "(1) to the left of the ticker symbol (1), an option will appear at the bottom o…" at bounding box center [464, 377] width 508 height 31
click at [596, 379] on span "(1) to the left of the ticker symbosl (1), an option will appear at the bottom …" at bounding box center [466, 377] width 513 height 31
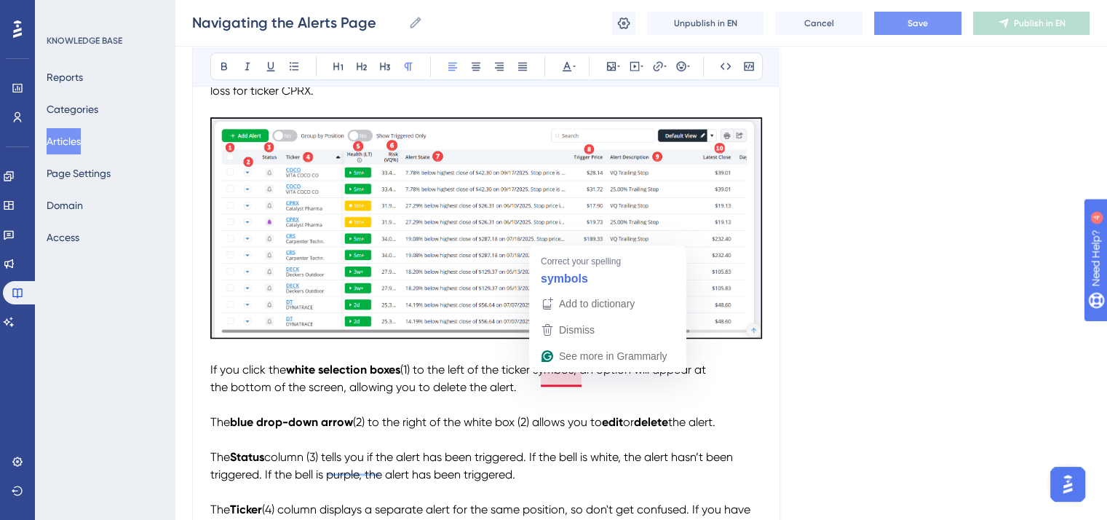
click at [575, 376] on span "(1) to the left of the ticker symbos, an option will appear at the bottom of th…" at bounding box center [459, 377] width 498 height 31
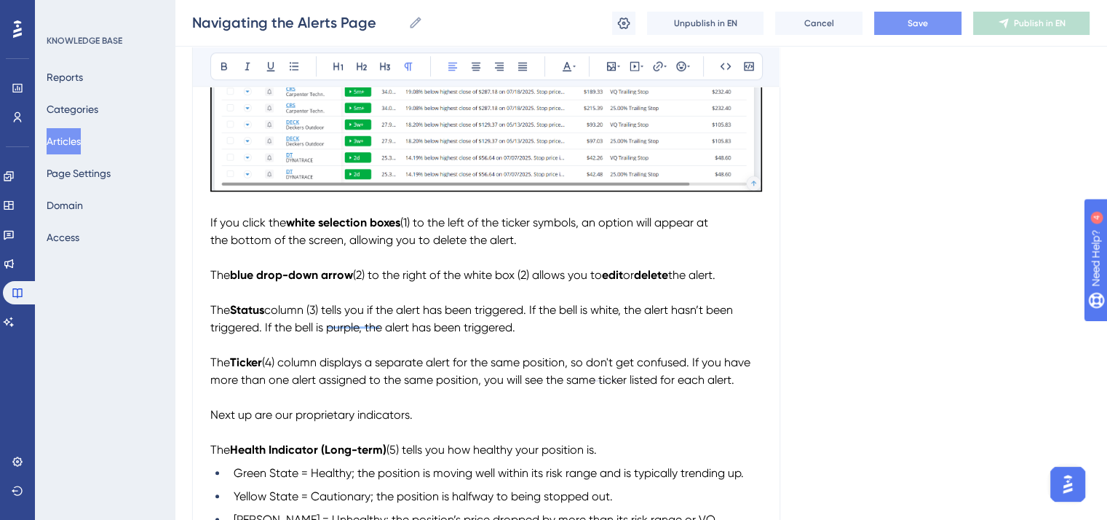
scroll to position [1428, 0]
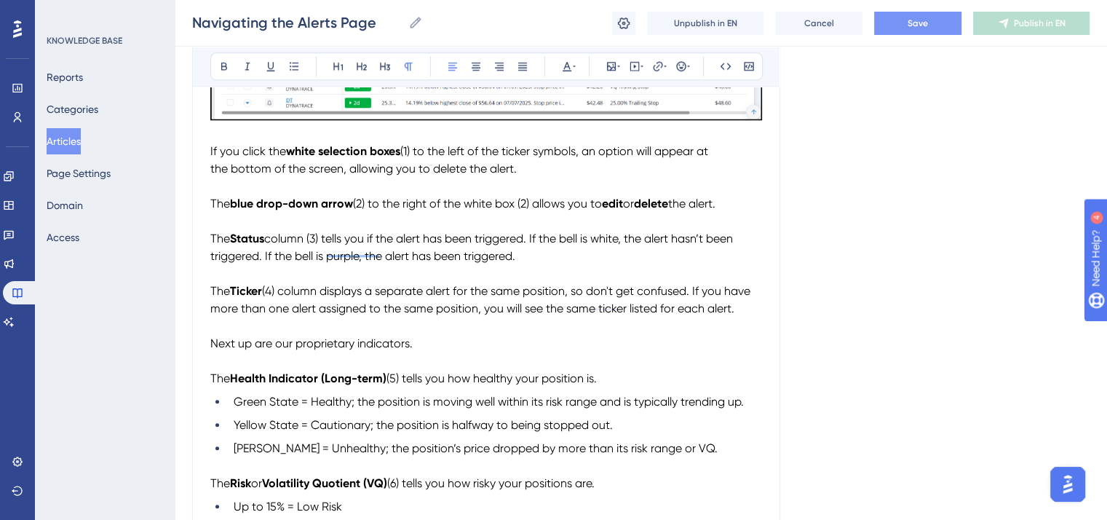
drag, startPoint x: 210, startPoint y: 158, endPoint x: 410, endPoint y: 308, distance: 250.6
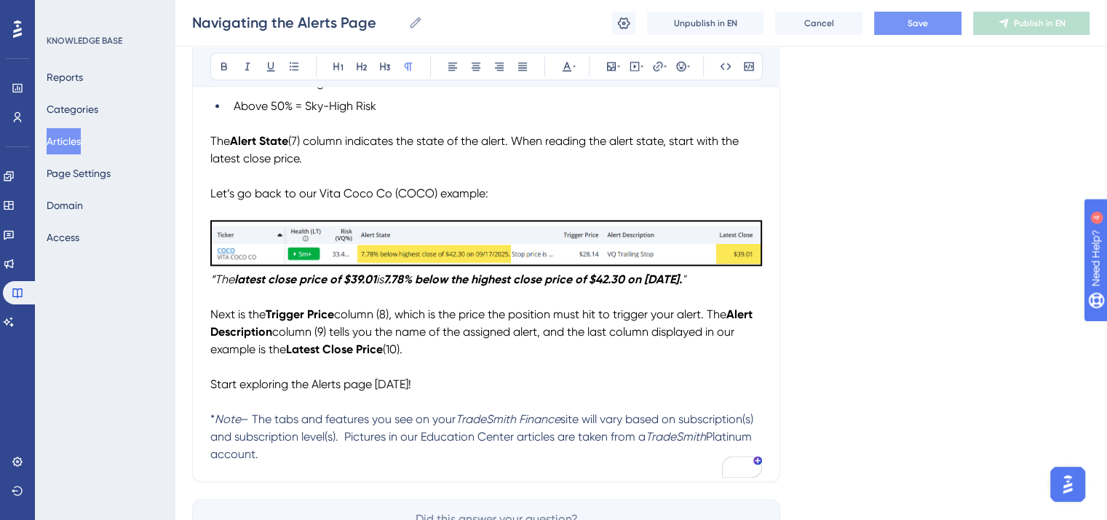
scroll to position [2006, 0]
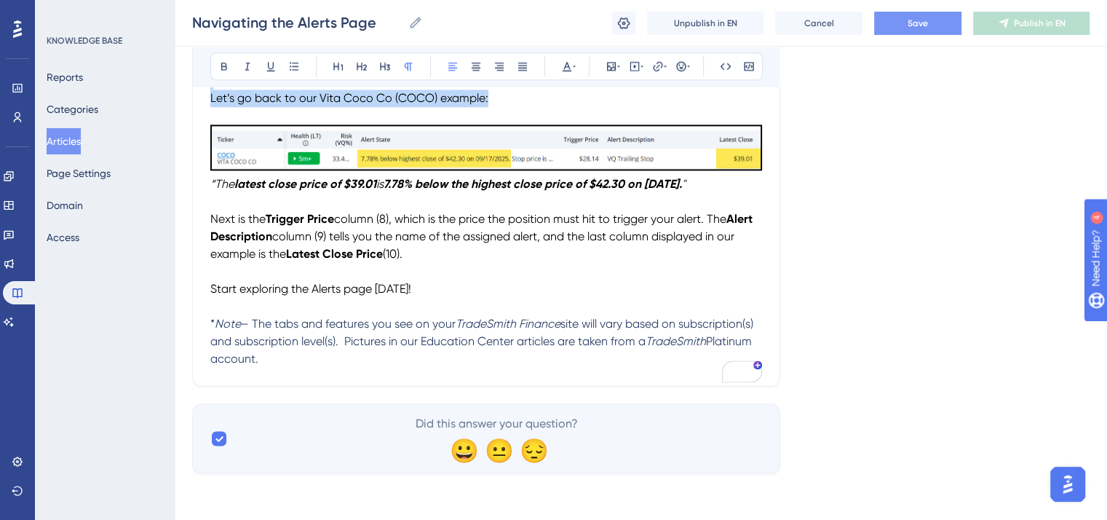
drag, startPoint x: 210, startPoint y: 156, endPoint x: 538, endPoint y: 129, distance: 329.3
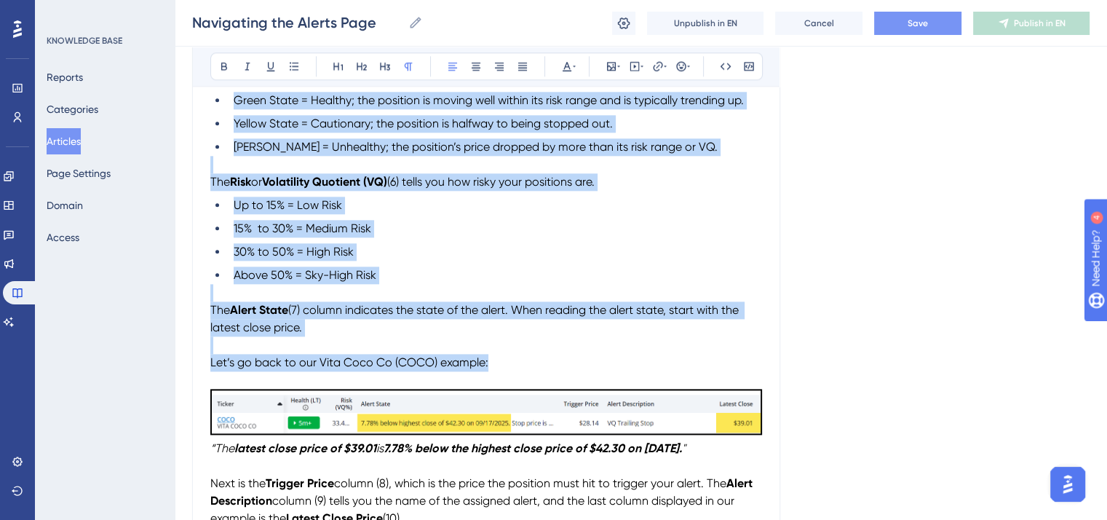
scroll to position [1715, 0]
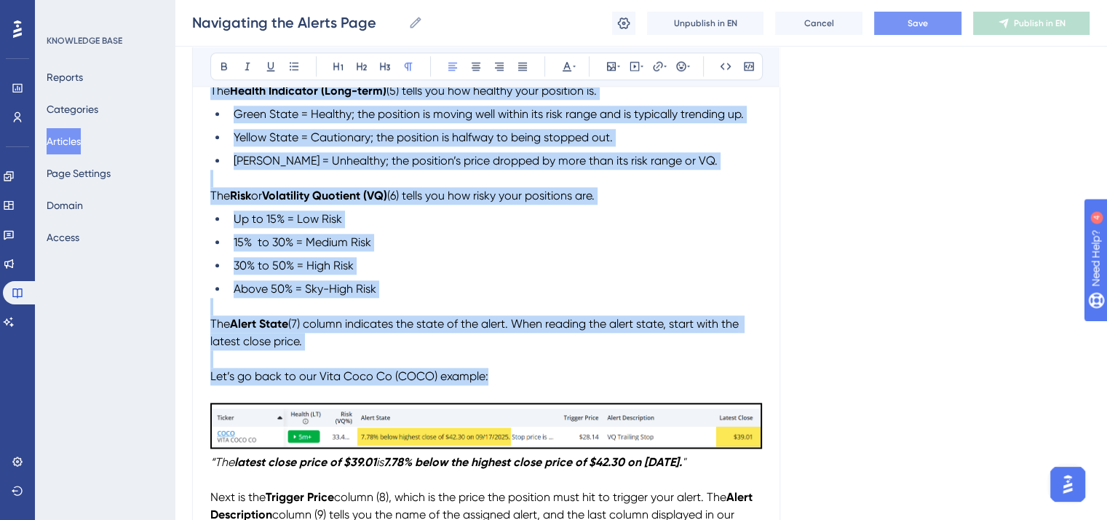
click at [499, 298] on li "Above 50% = Sky-High Risk" at bounding box center [495, 288] width 534 height 17
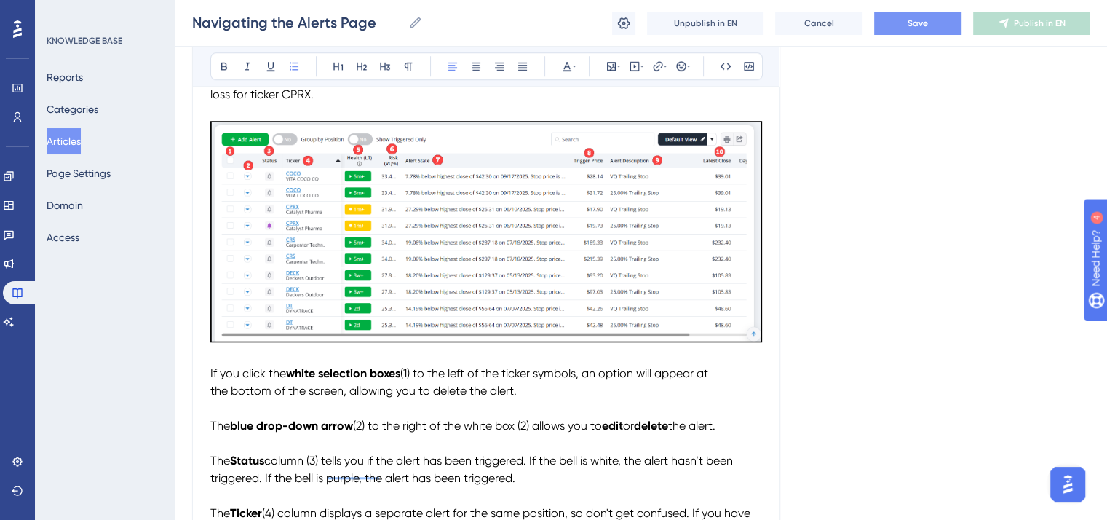
scroll to position [1424, 0]
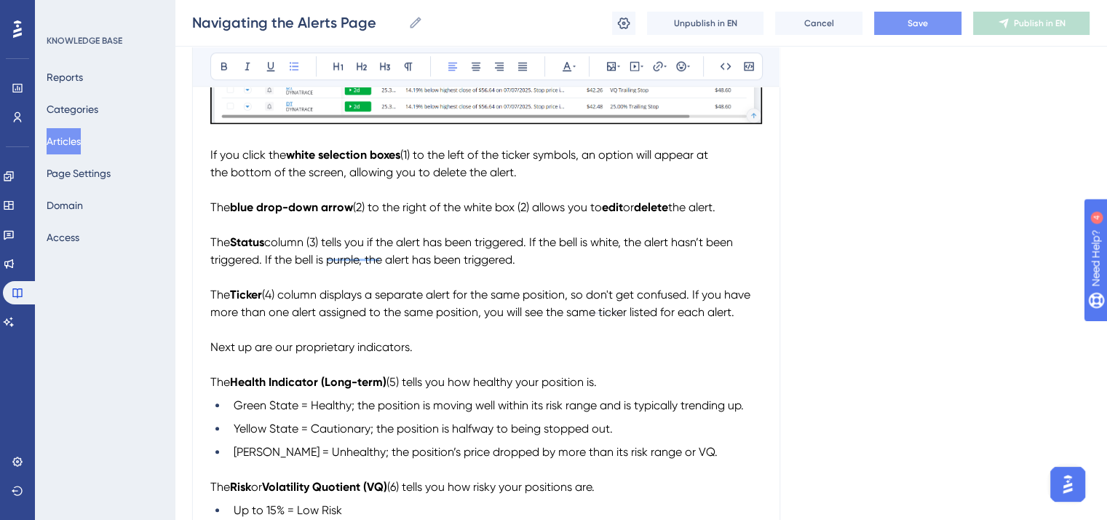
click at [928, 20] on button "Save" at bounding box center [917, 23] width 87 height 23
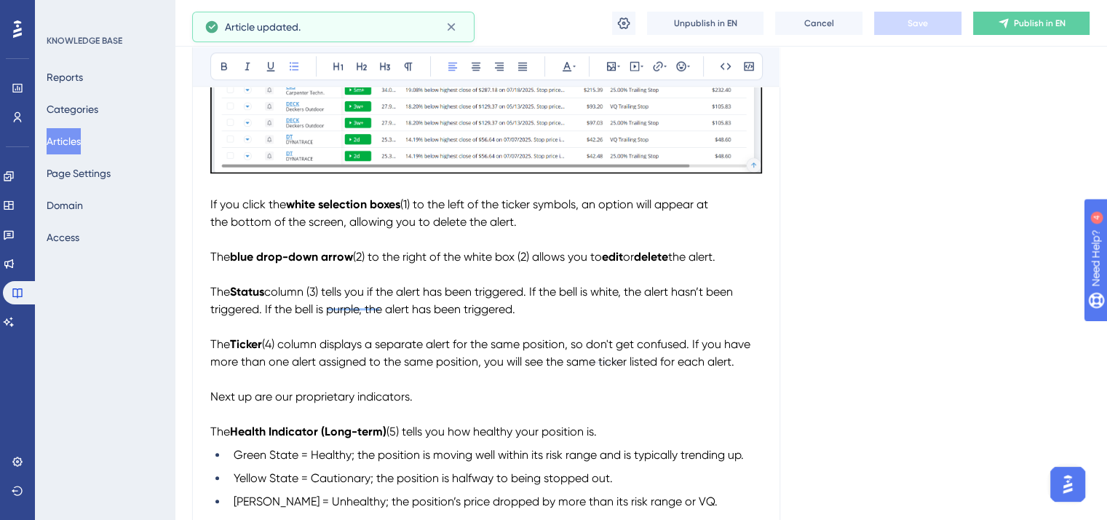
scroll to position [1351, 0]
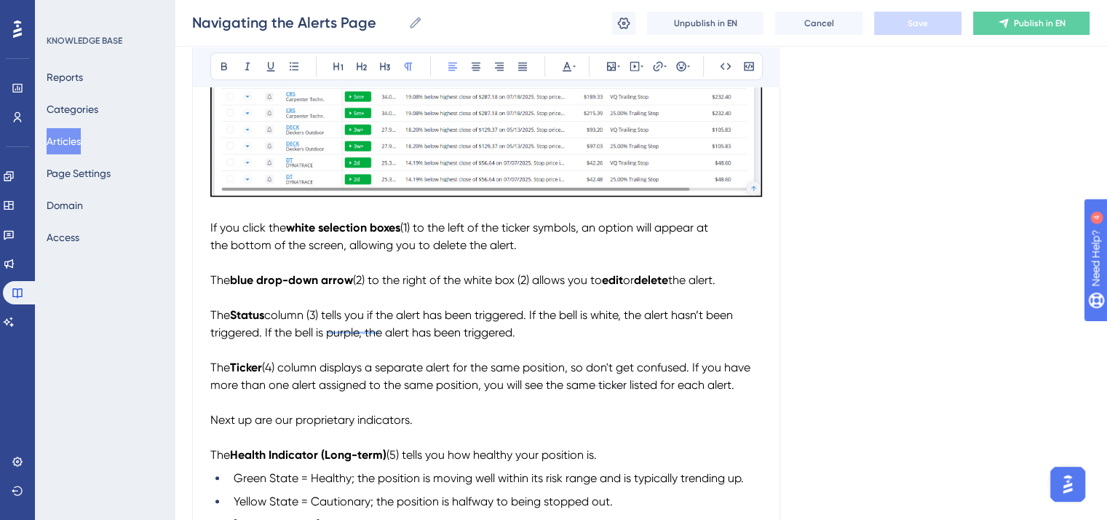
drag, startPoint x: 744, startPoint y: 396, endPoint x: 208, endPoint y: 239, distance: 558.8
copy div "If you click the white selection boxes (1) to the left of the ticker symbols, a…"
click at [614, 319] on span "column (3) tells you if the alert has been triggered. If the bell is white, the…" at bounding box center [472, 323] width 525 height 31
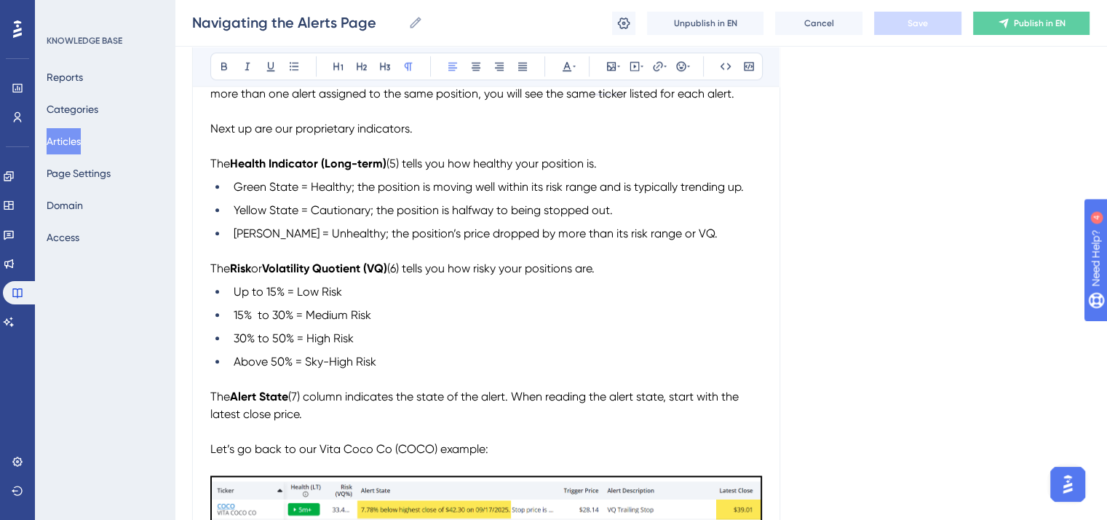
scroll to position [1569, 0]
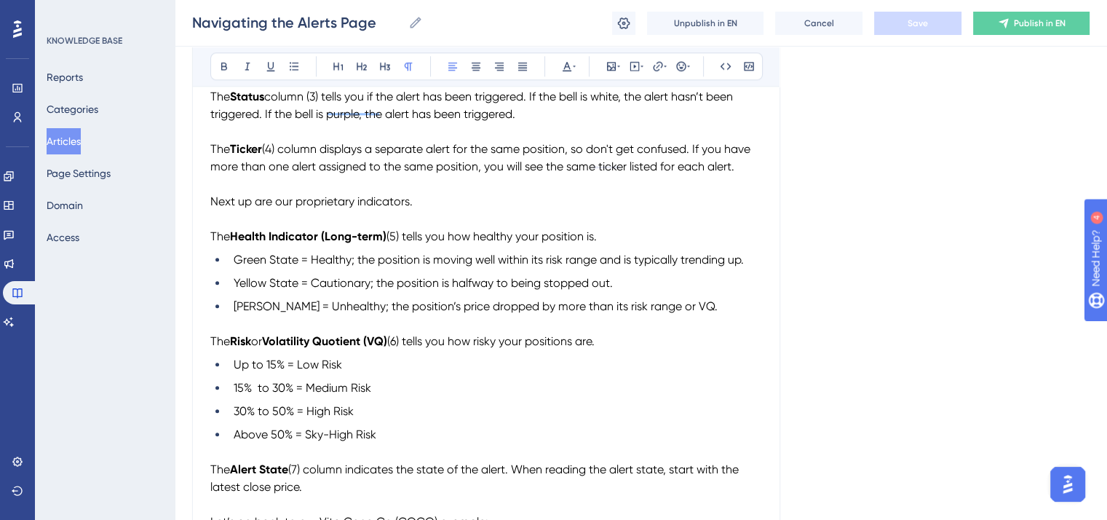
drag, startPoint x: 308, startPoint y: 498, endPoint x: 279, endPoint y: 140, distance: 359.2
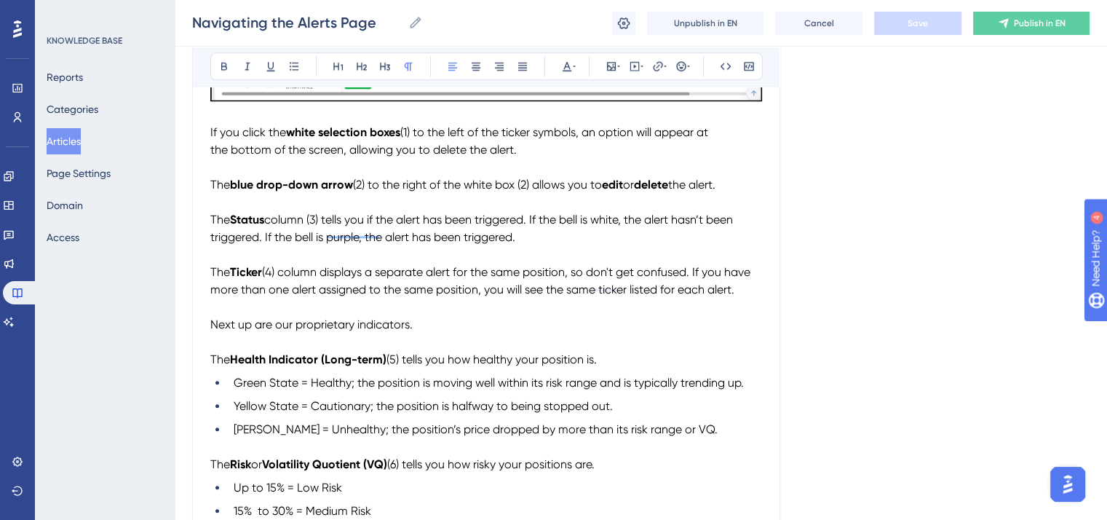
scroll to position [1424, 0]
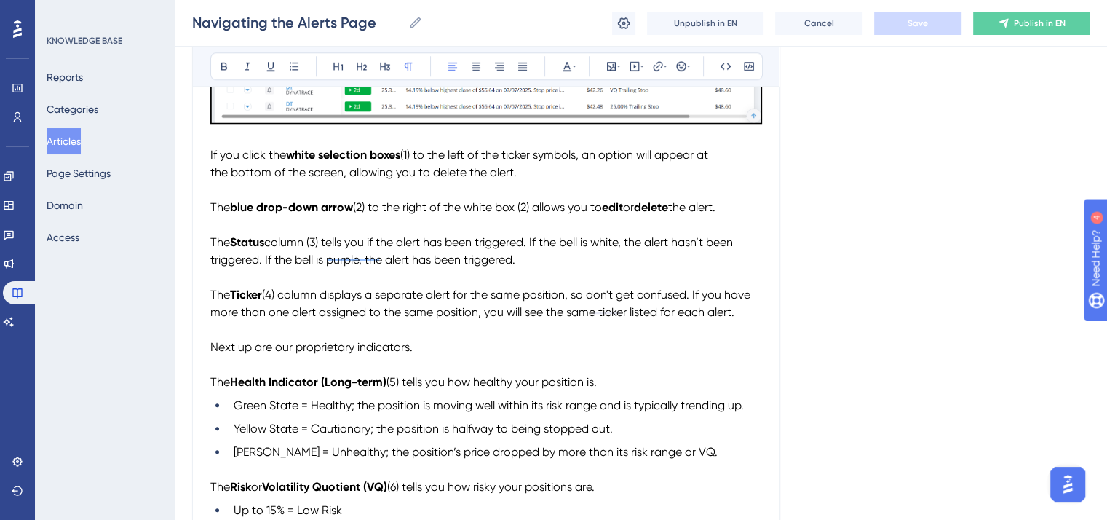
click at [255, 157] on span "If you click the" at bounding box center [248, 155] width 76 height 14
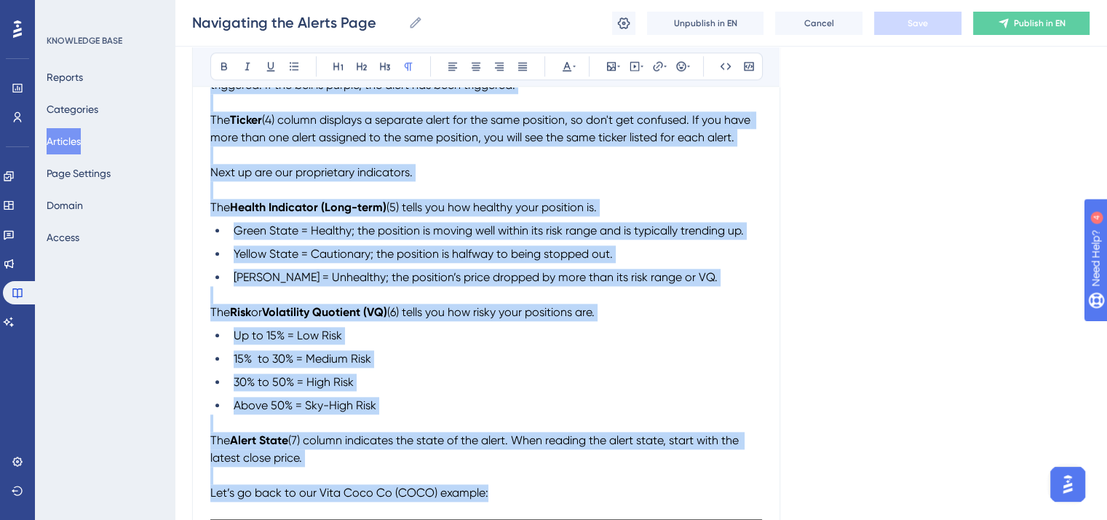
scroll to position [1606, 0]
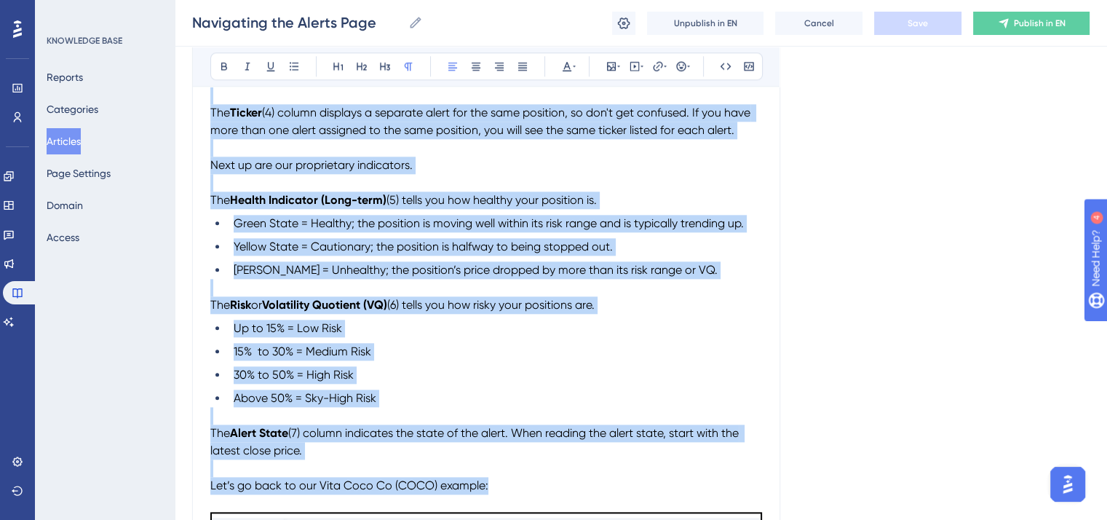
drag, startPoint x: 210, startPoint y: 158, endPoint x: 511, endPoint y: 469, distance: 433.8
copy div "Lo ips dolor sit ametc adipiscin elits (0) do eiu temp in utl etdolo magnaal, e…"
click at [600, 349] on ul "Up to 15% = Low Risk 15% to 30% = Medium Risk 30% to 50% = High Risk Above 50% …" at bounding box center [486, 362] width 552 height 87
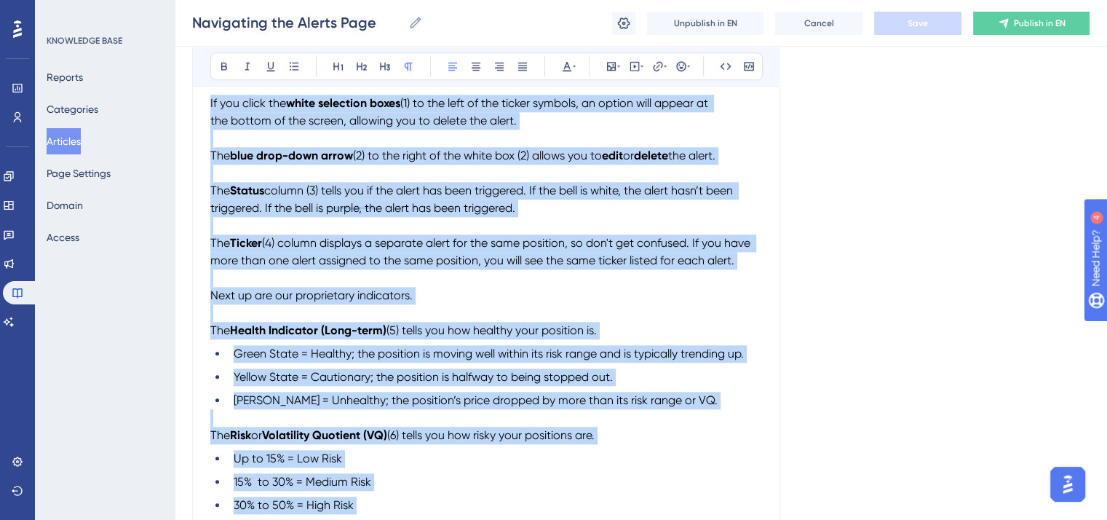
scroll to position [1388, 0]
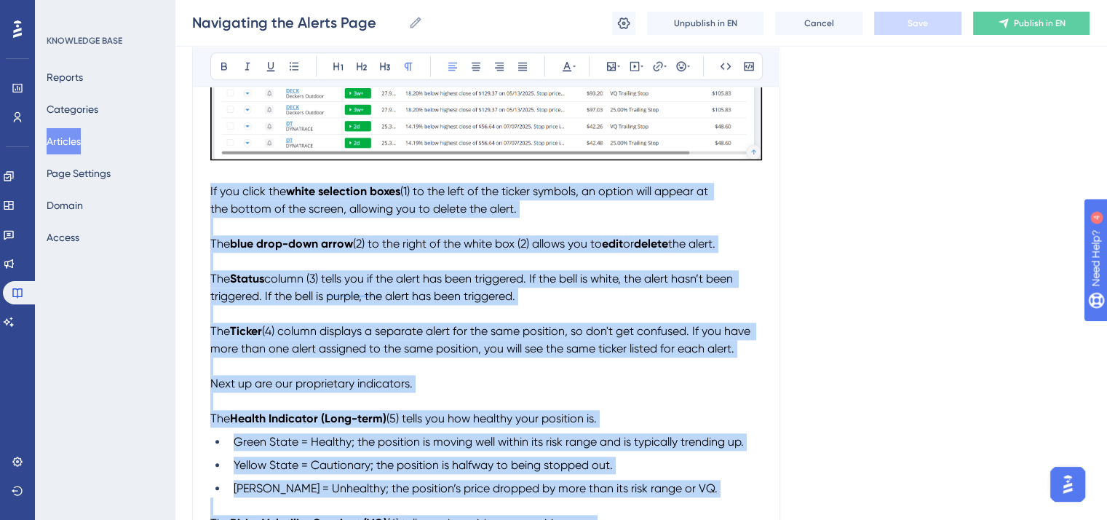
click at [529, 304] on p "The Status column (3) tells you if the alert has been triggered. If the bell is…" at bounding box center [486, 287] width 552 height 35
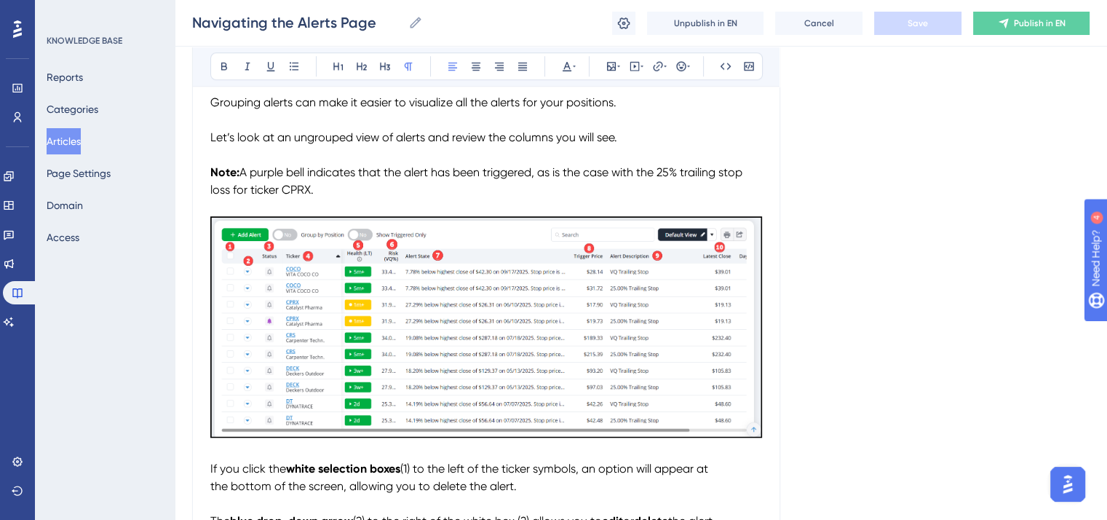
scroll to position [1024, 0]
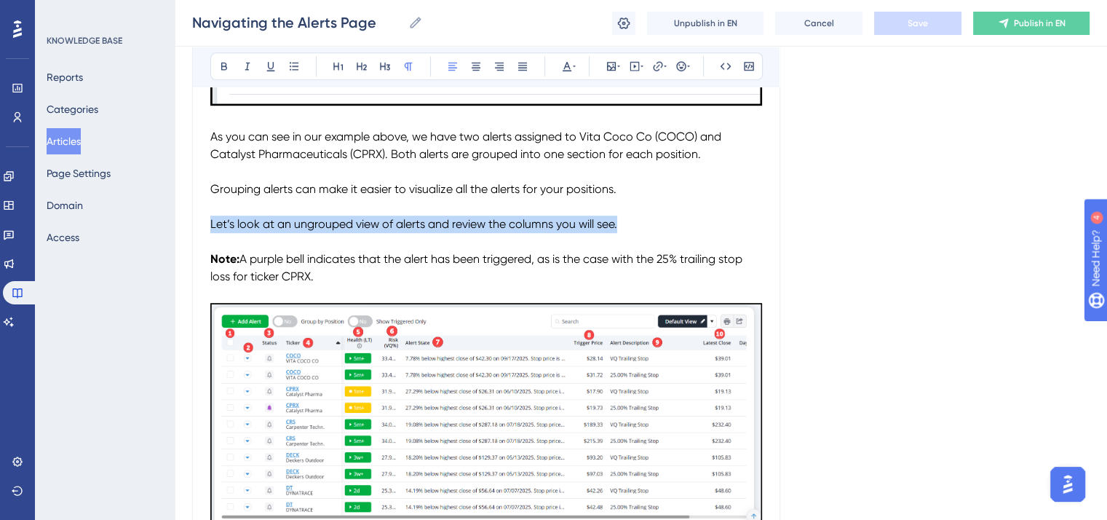
drag, startPoint x: 626, startPoint y: 231, endPoint x: 207, endPoint y: 226, distance: 419.1
click at [207, 226] on div "Navigating the Alerts Page Bold Italic Underline Bullet Point Heading 1 Heading…" at bounding box center [486, 247] width 588 height 2216
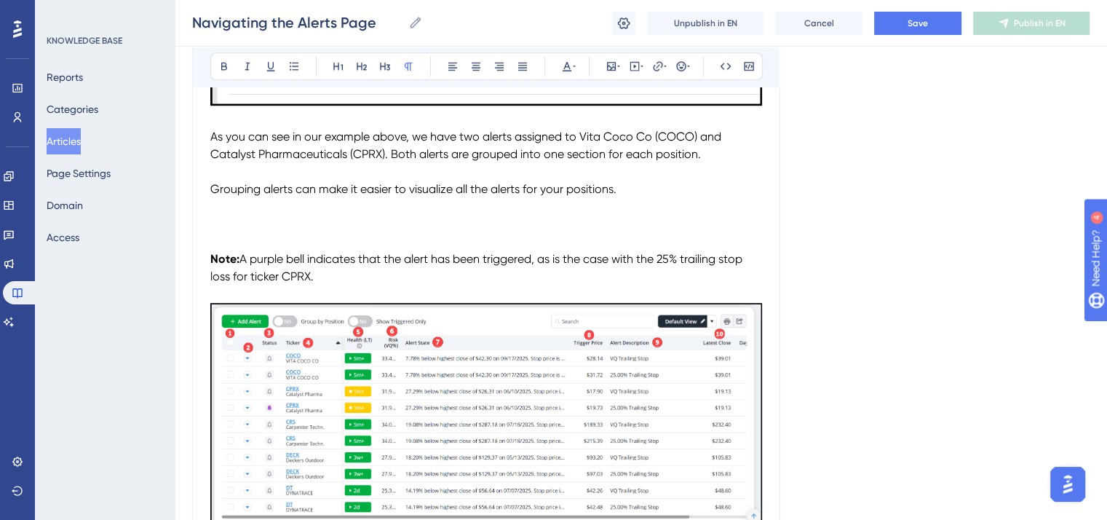
click at [212, 263] on strong "Note:" at bounding box center [224, 259] width 29 height 14
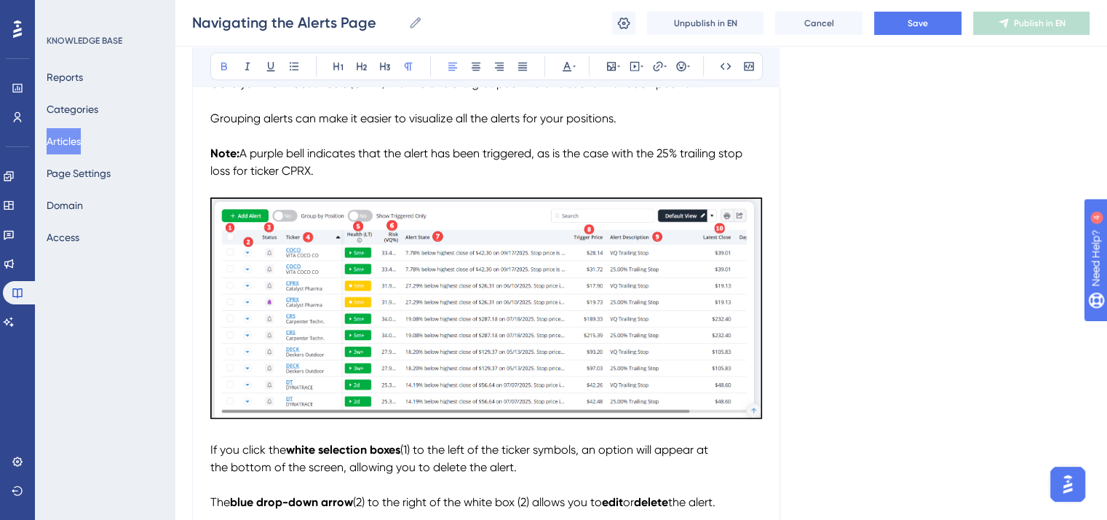
scroll to position [1169, 0]
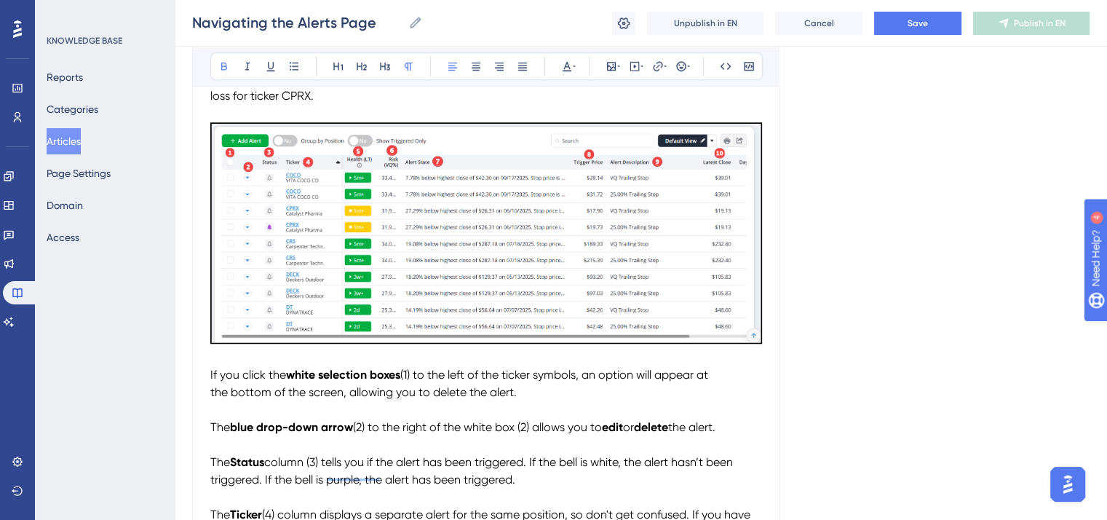
click at [210, 381] on span "If you click the" at bounding box center [248, 374] width 76 height 14
click at [322, 105] on p "Note: A purple bell indicates that the alert has been triggered, as is the case…" at bounding box center [486, 87] width 552 height 35
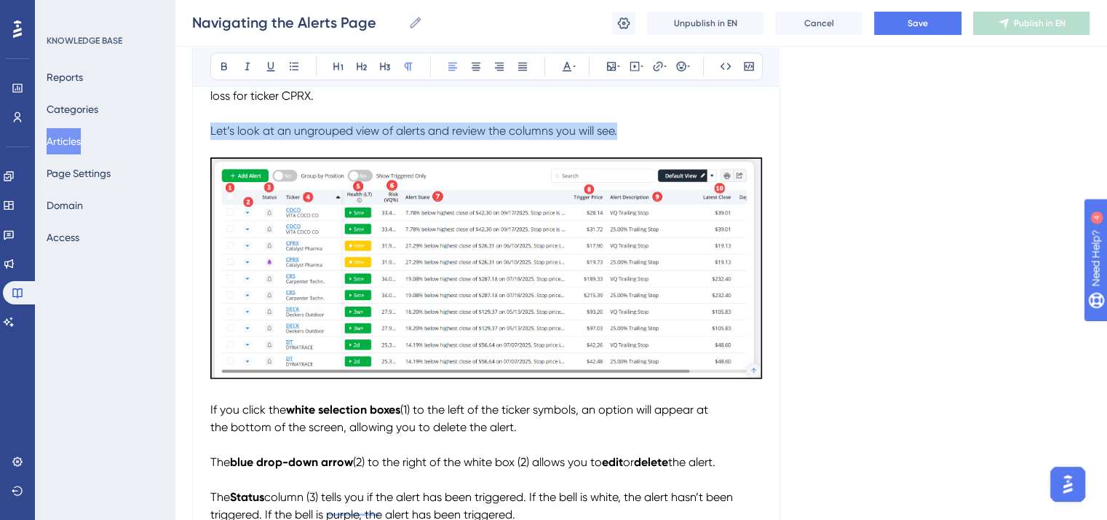
drag, startPoint x: 635, startPoint y: 141, endPoint x: 210, endPoint y: 140, distance: 425.6
click at [210, 140] on p "Let’s look at an ungrouped view of alerts and review the columns you will see." at bounding box center [486, 130] width 552 height 17
click at [568, 65] on icon at bounding box center [566, 66] width 9 height 9
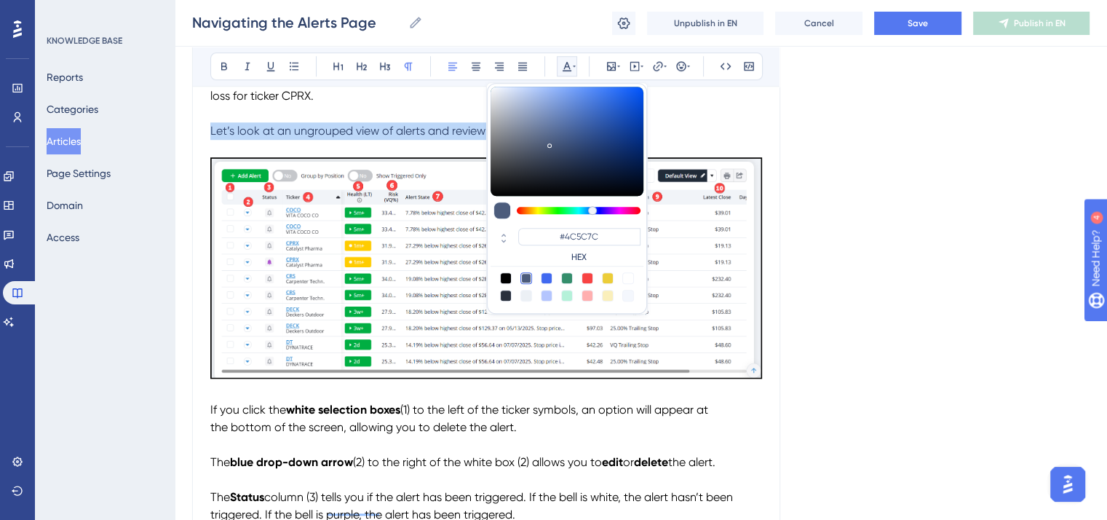
click at [503, 274] on div at bounding box center [506, 278] width 12 height 12
type input "#000000"
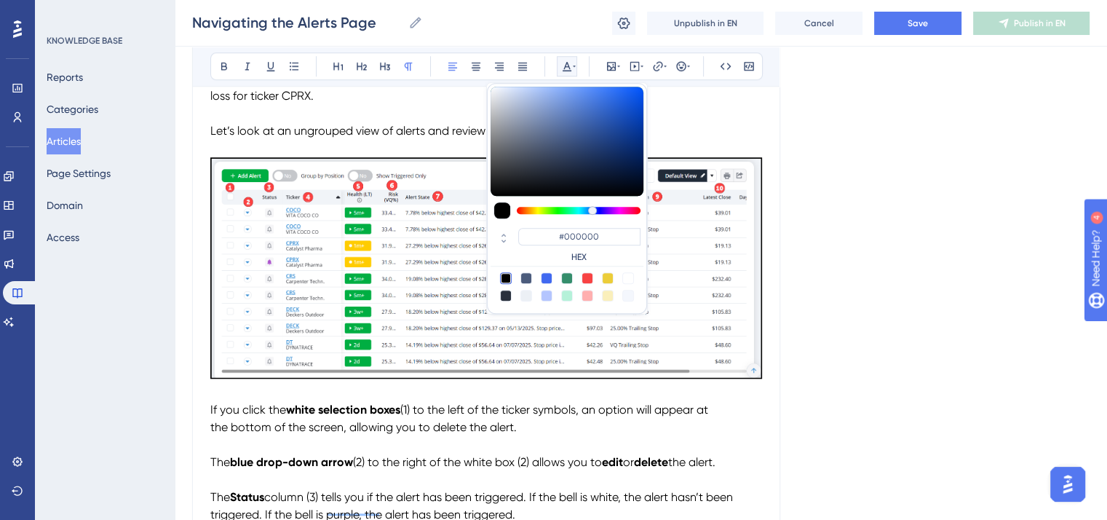
click at [709, 116] on p "To enrich screen reader interactions, please activate Accessibility in Grammarl…" at bounding box center [486, 113] width 552 height 17
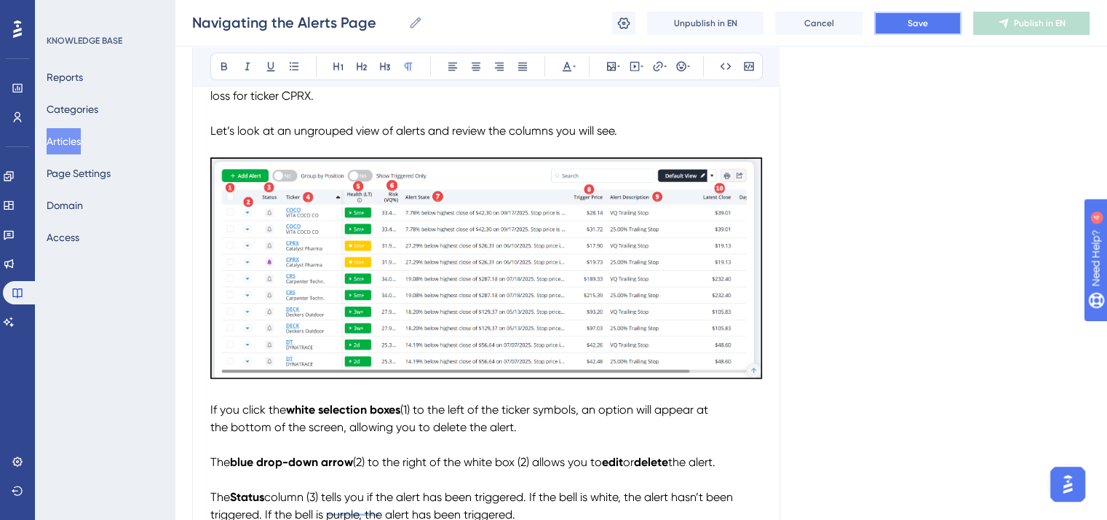
click at [902, 23] on button "Save" at bounding box center [917, 23] width 87 height 23
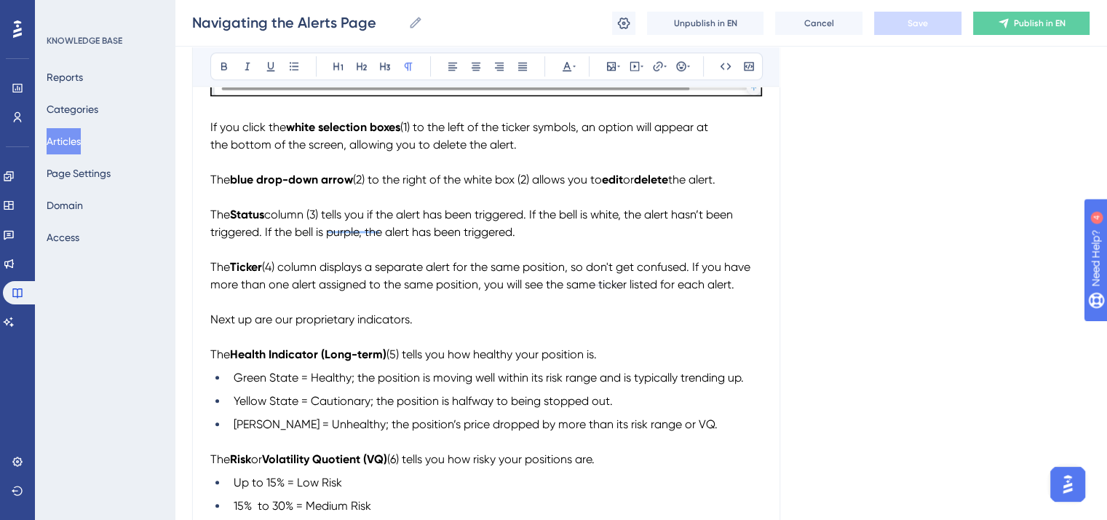
scroll to position [1460, 0]
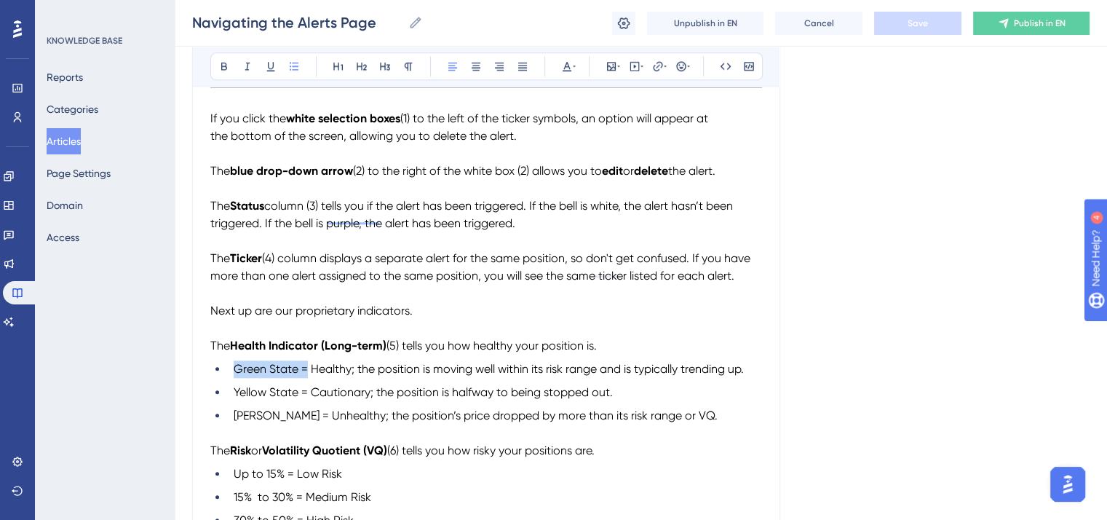
drag, startPoint x: 306, startPoint y: 378, endPoint x: 237, endPoint y: 381, distance: 68.5
click at [237, 375] on span "Green State = Healthy; the position is moving well within its risk range and is…" at bounding box center [489, 369] width 510 height 14
click at [291, 375] on span "Green State = Healthy; the position is moving well within its risk range and is…" at bounding box center [489, 369] width 510 height 14
drag, startPoint x: 300, startPoint y: 382, endPoint x: 231, endPoint y: 286, distance: 117.9
click at [228, 378] on li "Green State = Healthy; the position is moving well within its risk range and is…" at bounding box center [495, 368] width 534 height 17
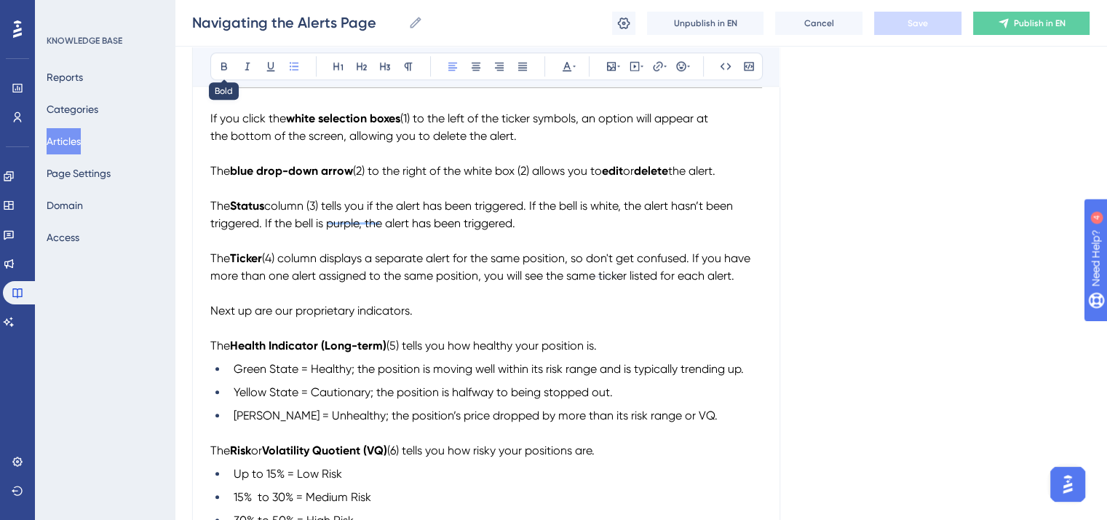
click at [222, 69] on icon at bounding box center [224, 67] width 6 height 8
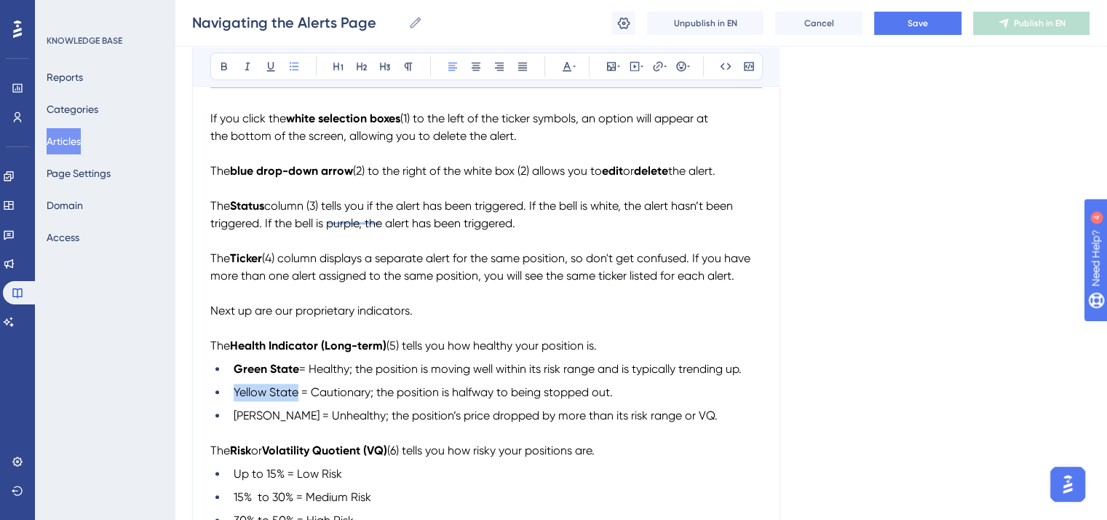
drag, startPoint x: 298, startPoint y: 405, endPoint x: 233, endPoint y: 405, distance: 64.8
click at [234, 399] on span "Yellow State = Cautionary; the position is halfway to being stopped out." at bounding box center [423, 392] width 379 height 14
click at [225, 63] on icon at bounding box center [224, 67] width 6 height 8
drag, startPoint x: 285, startPoint y: 429, endPoint x: 244, endPoint y: 381, distance: 62.4
click at [236, 422] on span "[PERSON_NAME] = Unhealthy; the position’s price dropped by more than its risk r…" at bounding box center [476, 415] width 484 height 14
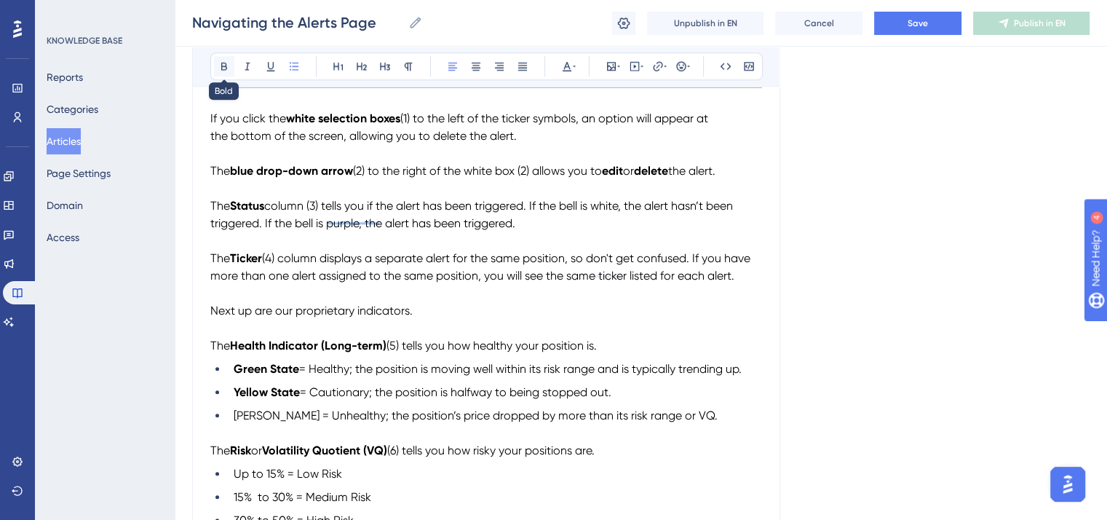
click at [221, 63] on icon at bounding box center [224, 67] width 6 height 8
click at [410, 317] on span "Next up are our proprietary indicators." at bounding box center [311, 310] width 202 height 14
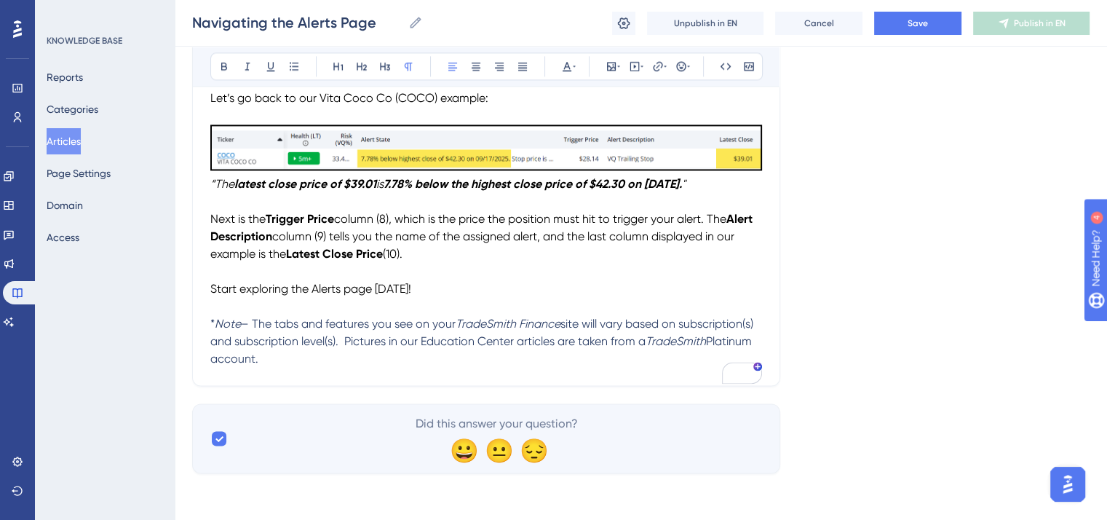
scroll to position [2008, 0]
click at [423, 287] on p "Start exploring the Alerts page [DATE]!" at bounding box center [486, 288] width 552 height 17
click at [415, 252] on p "Next is the Trigger Price column (8), which is the price the position must hit …" at bounding box center [486, 236] width 552 height 52
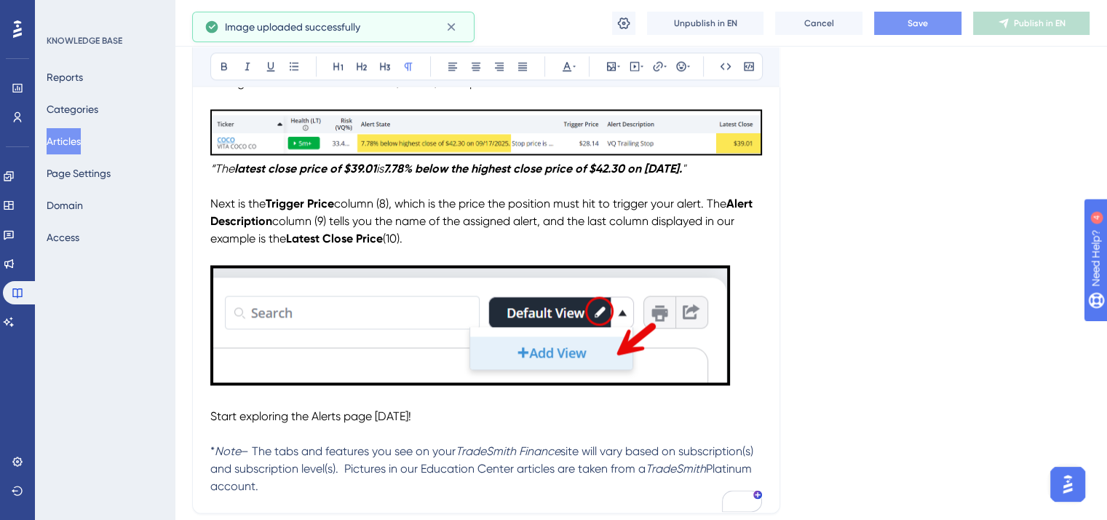
click at [937, 20] on button "Save" at bounding box center [917, 23] width 87 height 23
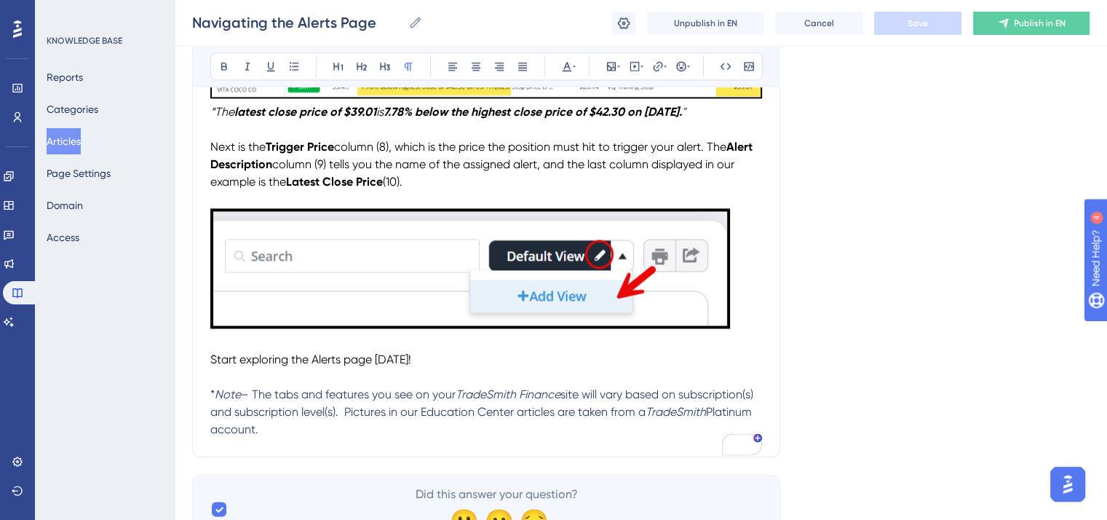
scroll to position [2081, 0]
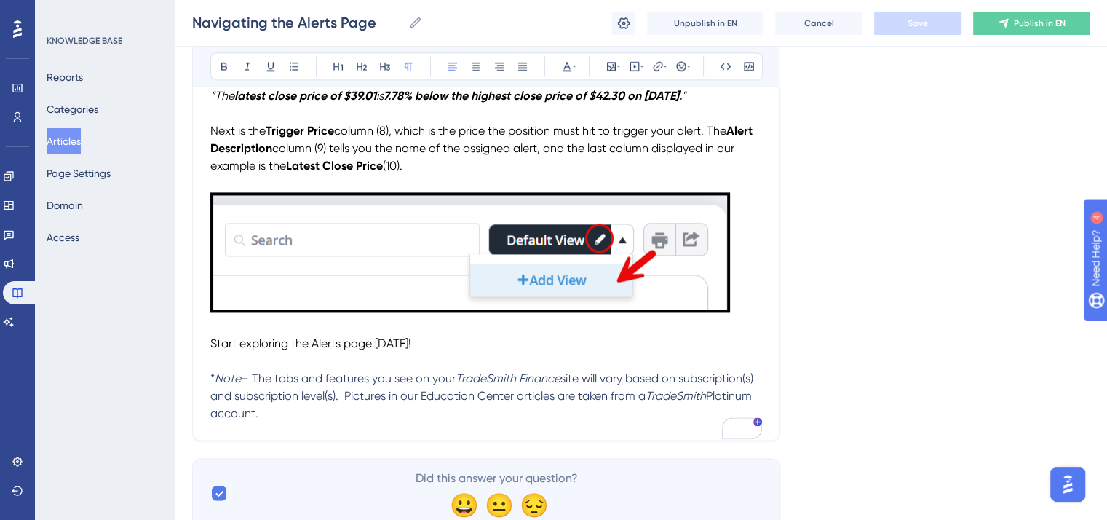
click at [210, 350] on span "Start exploring the Alerts page [DATE]!" at bounding box center [310, 343] width 201 height 14
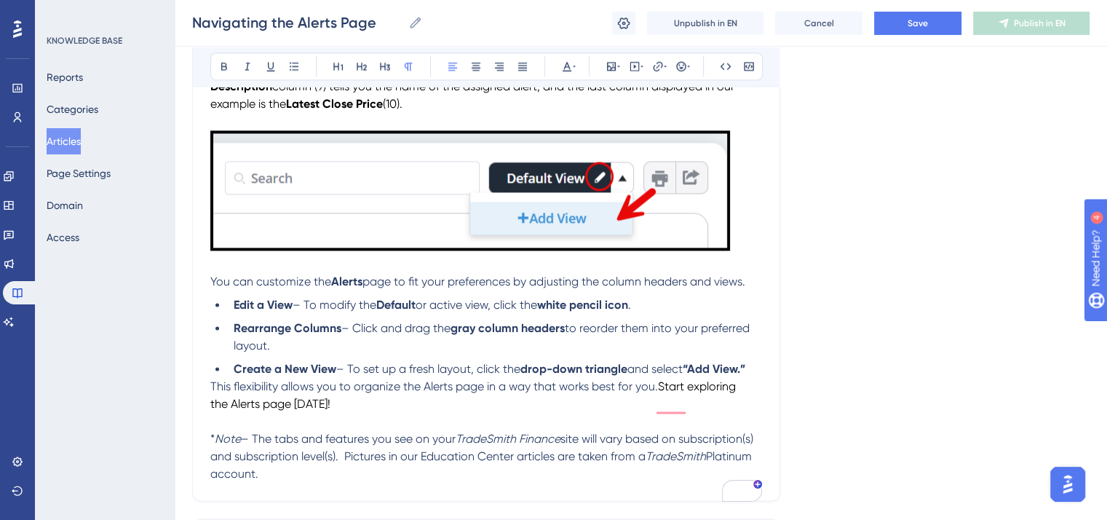
scroll to position [2226, 0]
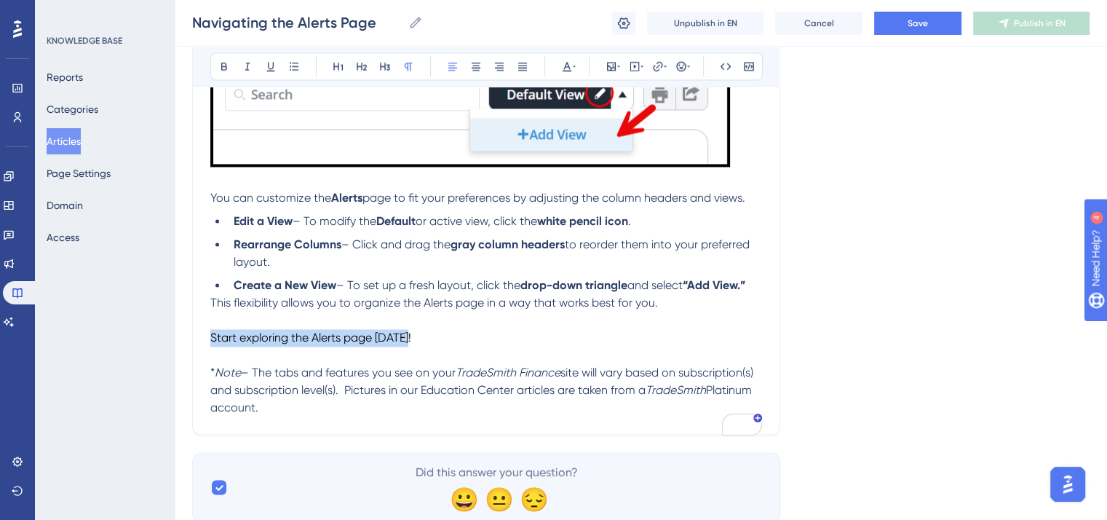
drag, startPoint x: 428, startPoint y: 352, endPoint x: 202, endPoint y: 360, distance: 225.7
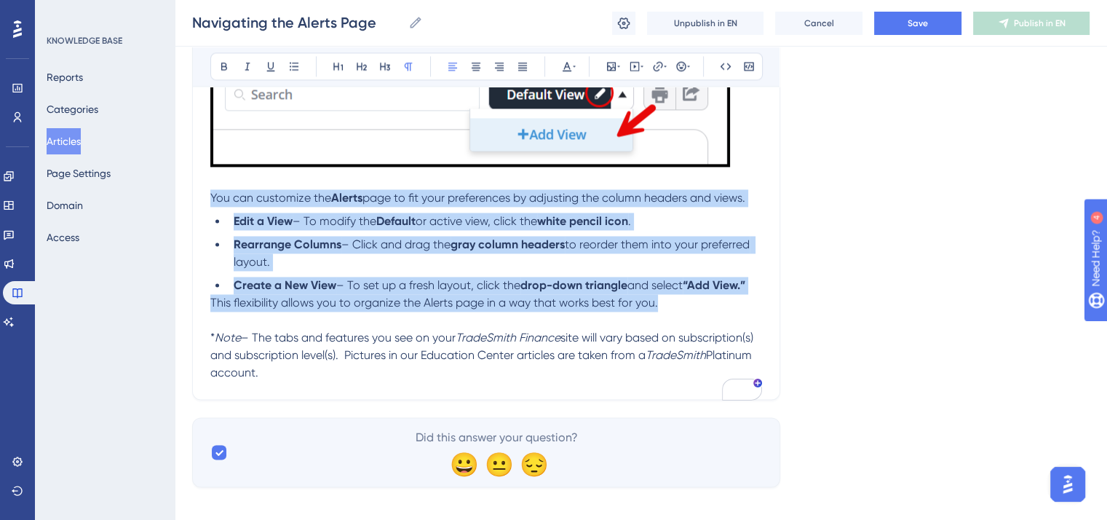
drag, startPoint x: 669, startPoint y: 321, endPoint x: 211, endPoint y: 206, distance: 472.6
click at [567, 65] on icon at bounding box center [567, 66] width 12 height 12
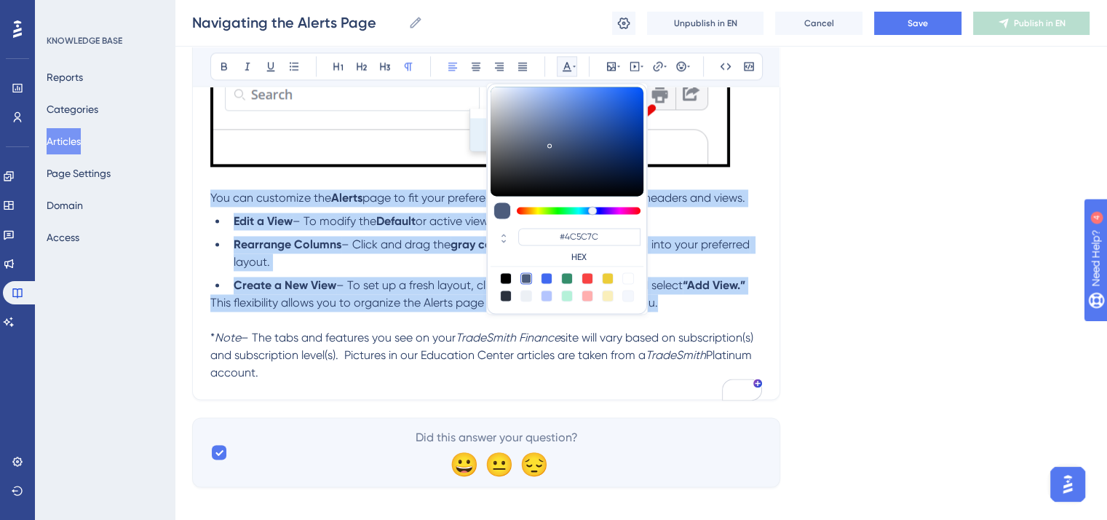
click at [505, 272] on div at bounding box center [506, 278] width 12 height 12
type input "#000000"
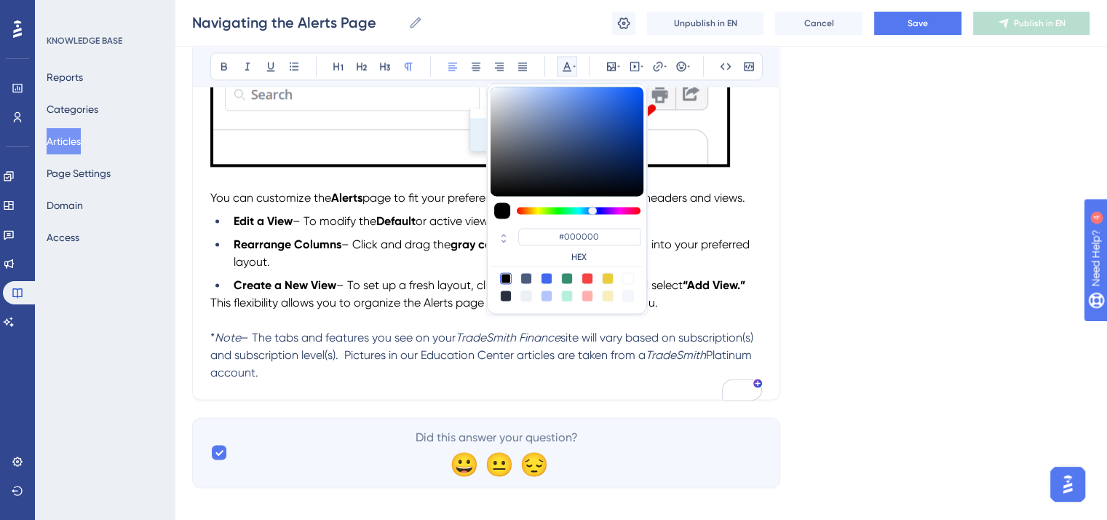
click at [727, 329] on p "To enrich screen reader interactions, please activate Accessibility in Grammarl…" at bounding box center [486, 319] width 552 height 17
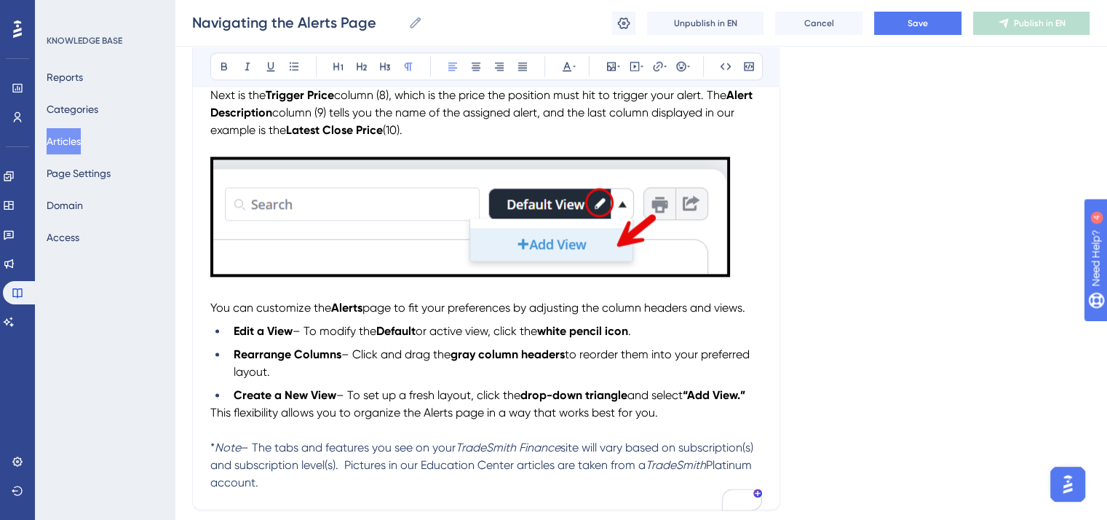
scroll to position [2081, 0]
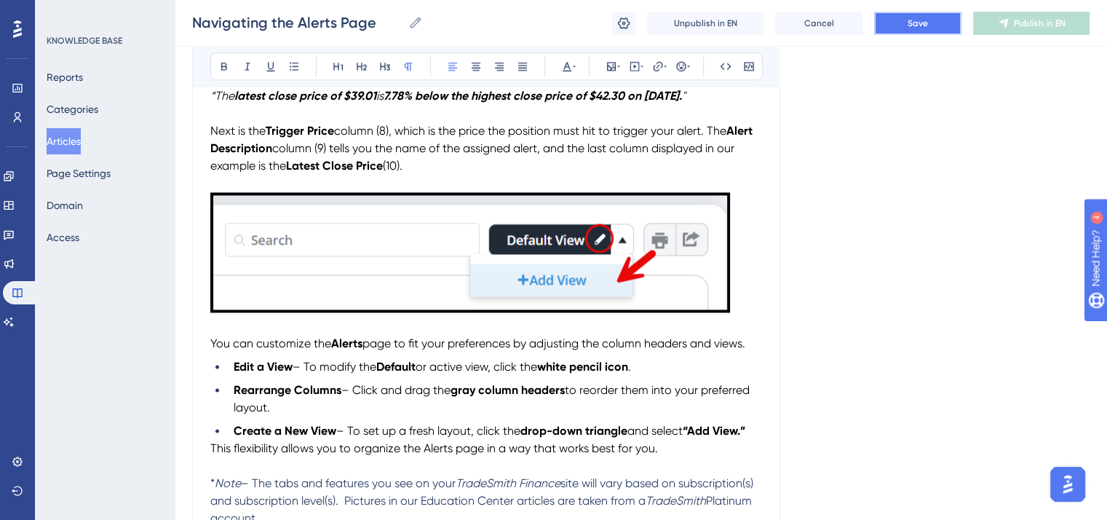
click at [908, 24] on span "Save" at bounding box center [917, 23] width 20 height 12
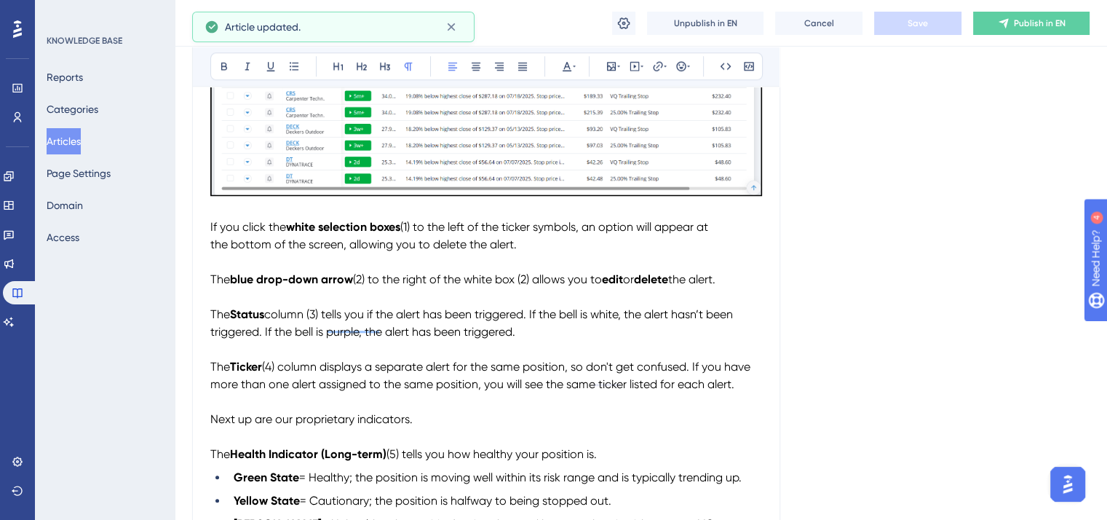
scroll to position [1353, 0]
click at [1019, 21] on span "Publish in EN" at bounding box center [1040, 23] width 52 height 12
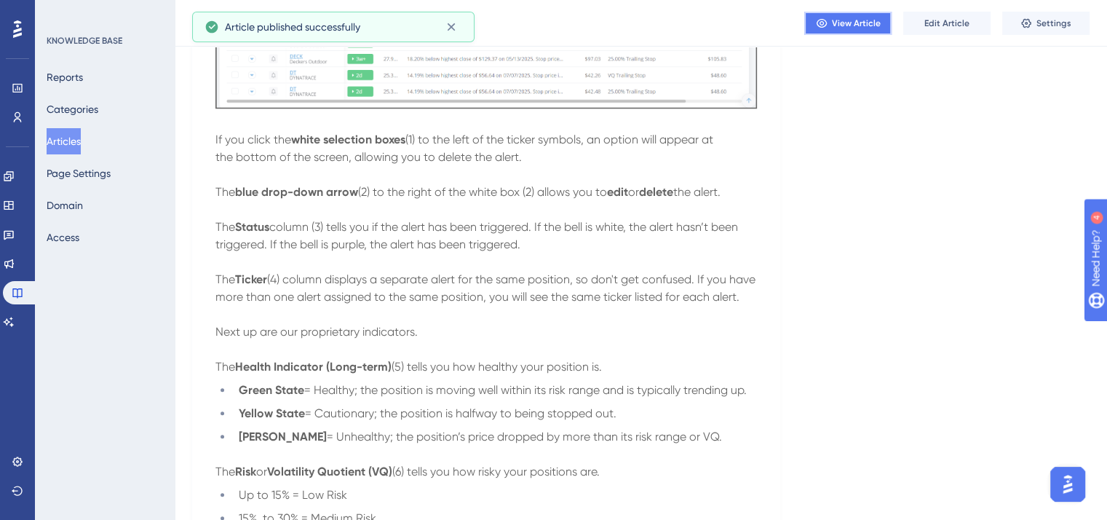
click at [869, 22] on span "View Article" at bounding box center [856, 23] width 49 height 12
